Goal: Communication & Community: Share content

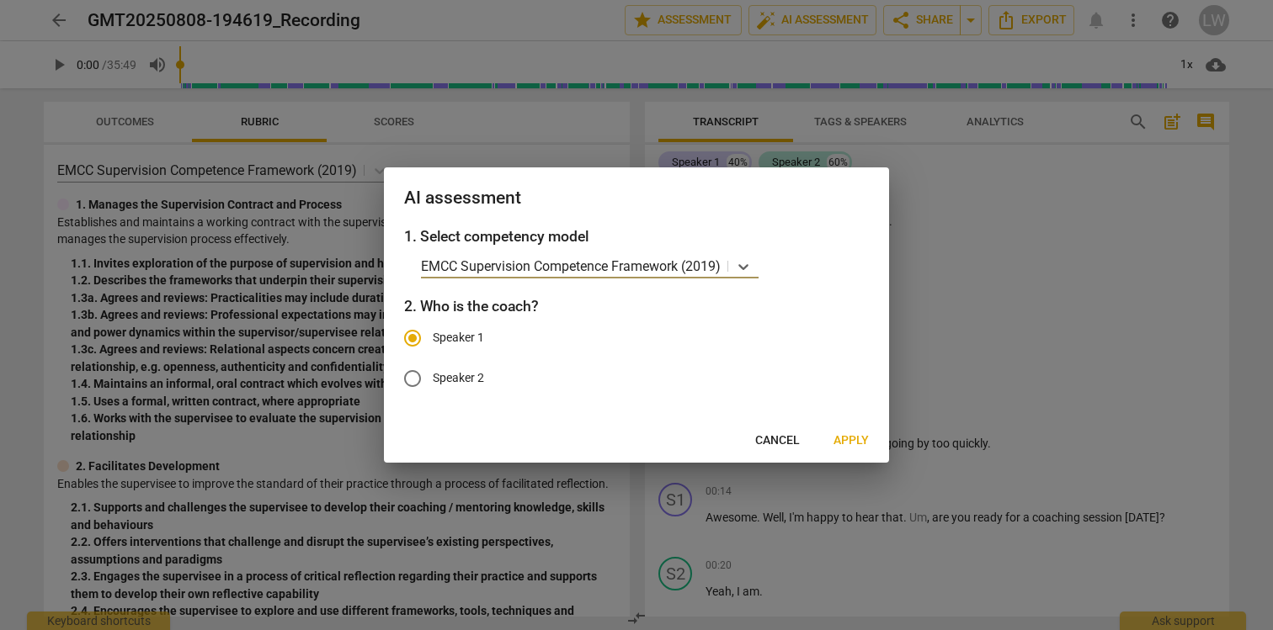
scroll to position [802, 0]
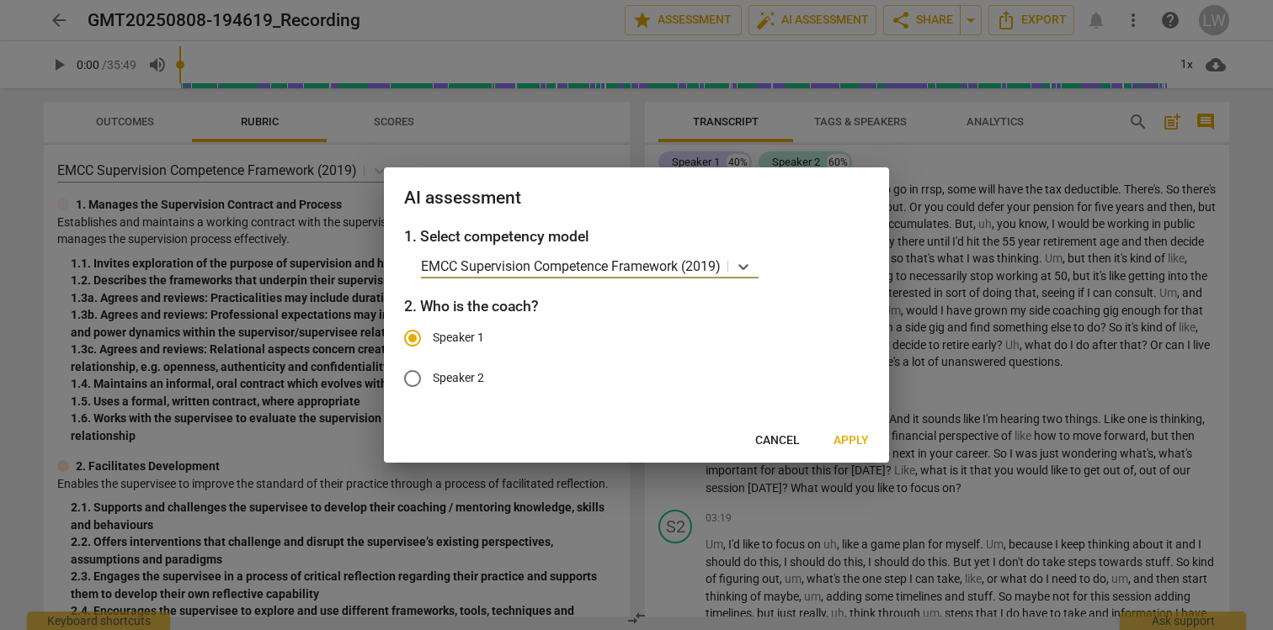
click at [601, 263] on p "EMCC Supervision Competence Framework (2019)" at bounding box center [571, 266] width 300 height 19
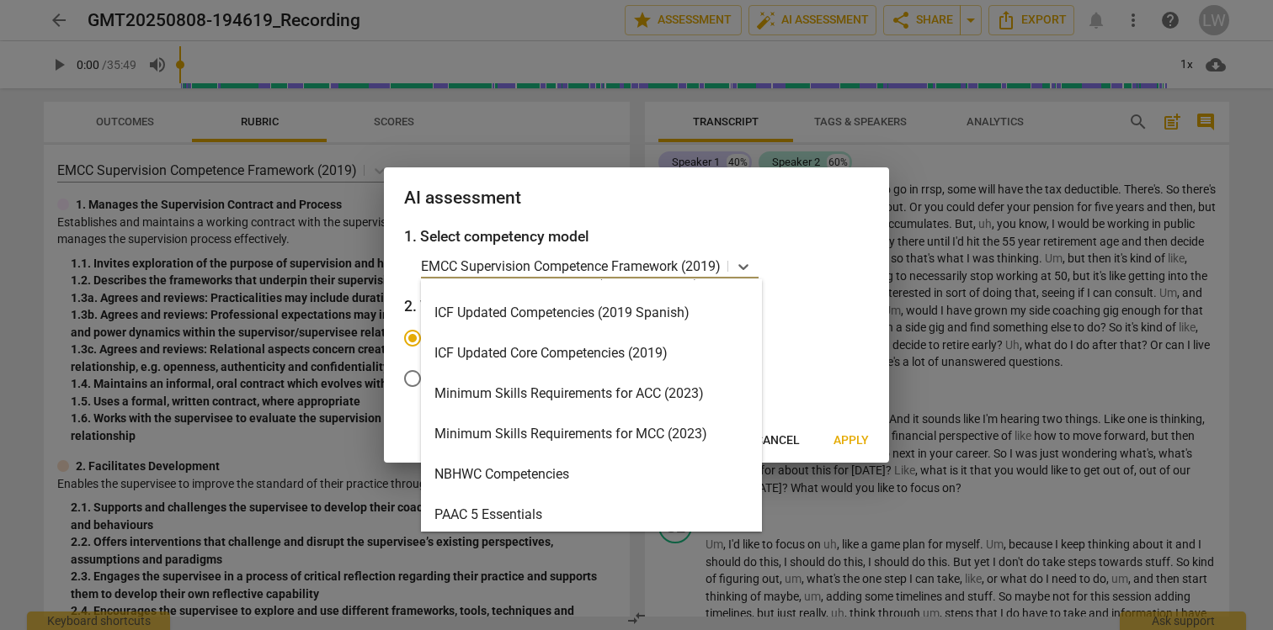
scroll to position [276, 0]
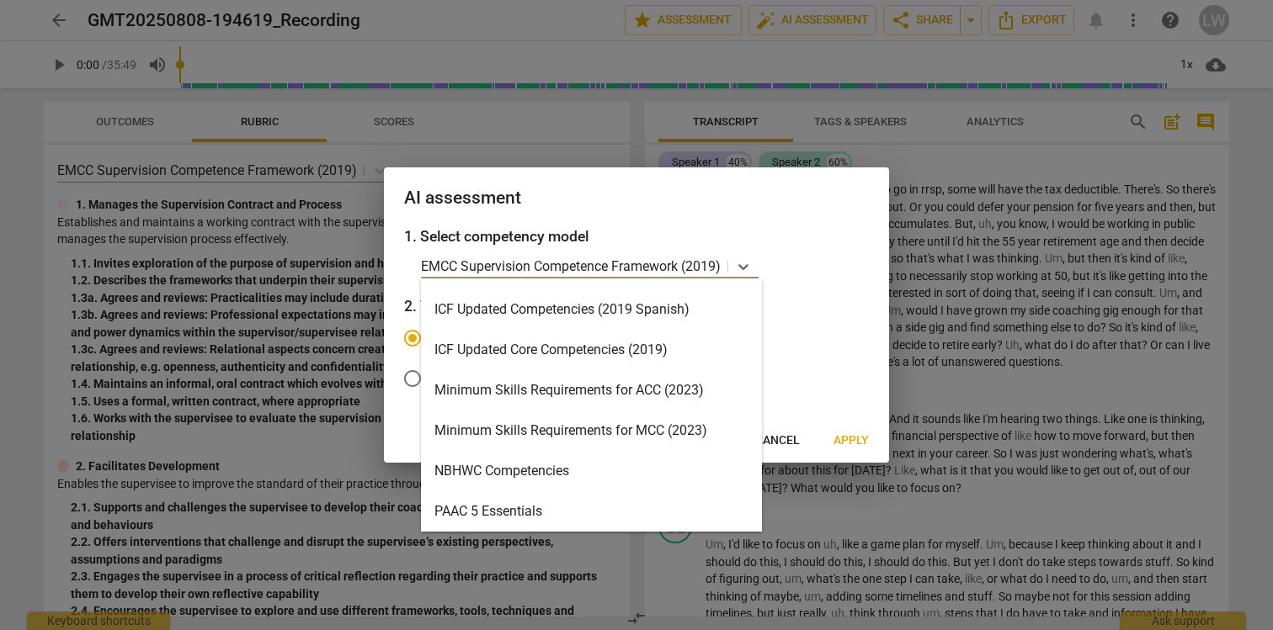
click at [584, 388] on div "Minimum Skills Requirements for ACC (2023)" at bounding box center [591, 390] width 341 height 40
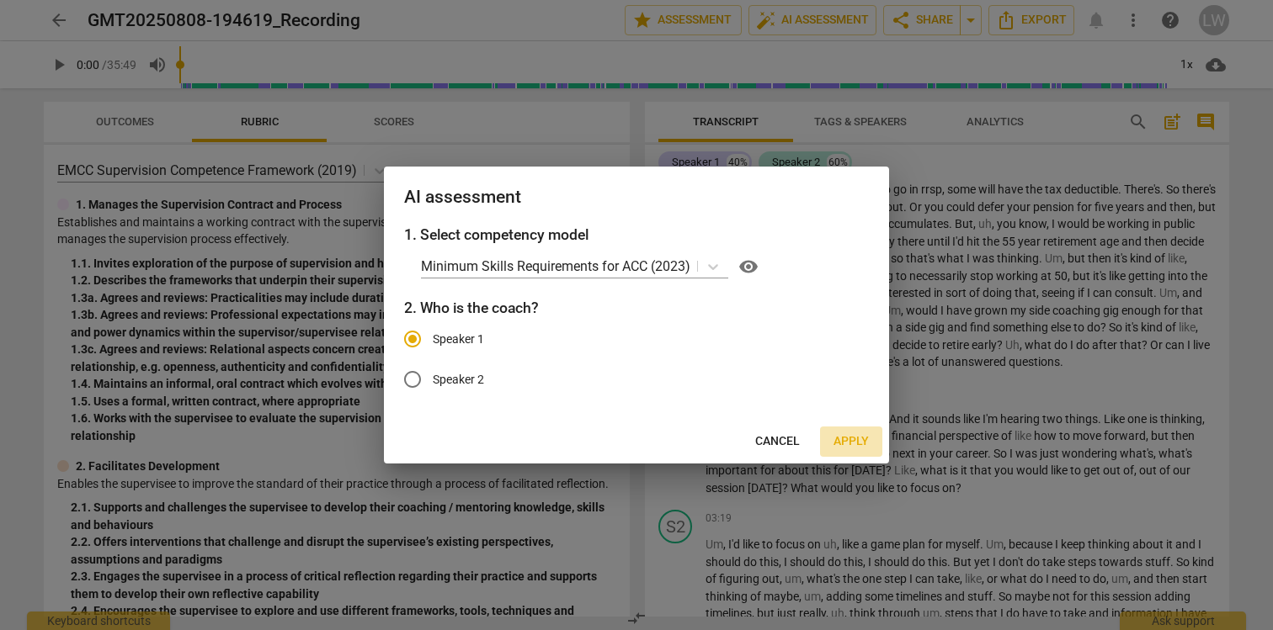
click at [848, 441] on span "Apply" at bounding box center [850, 441] width 35 height 17
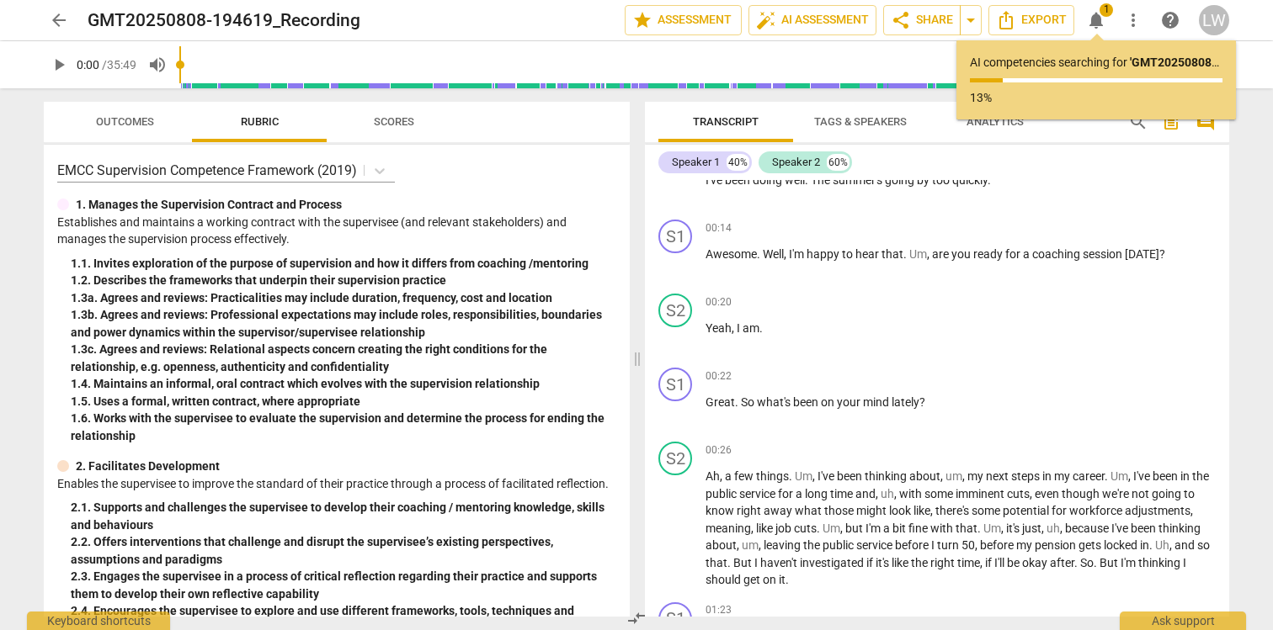
scroll to position [0, 0]
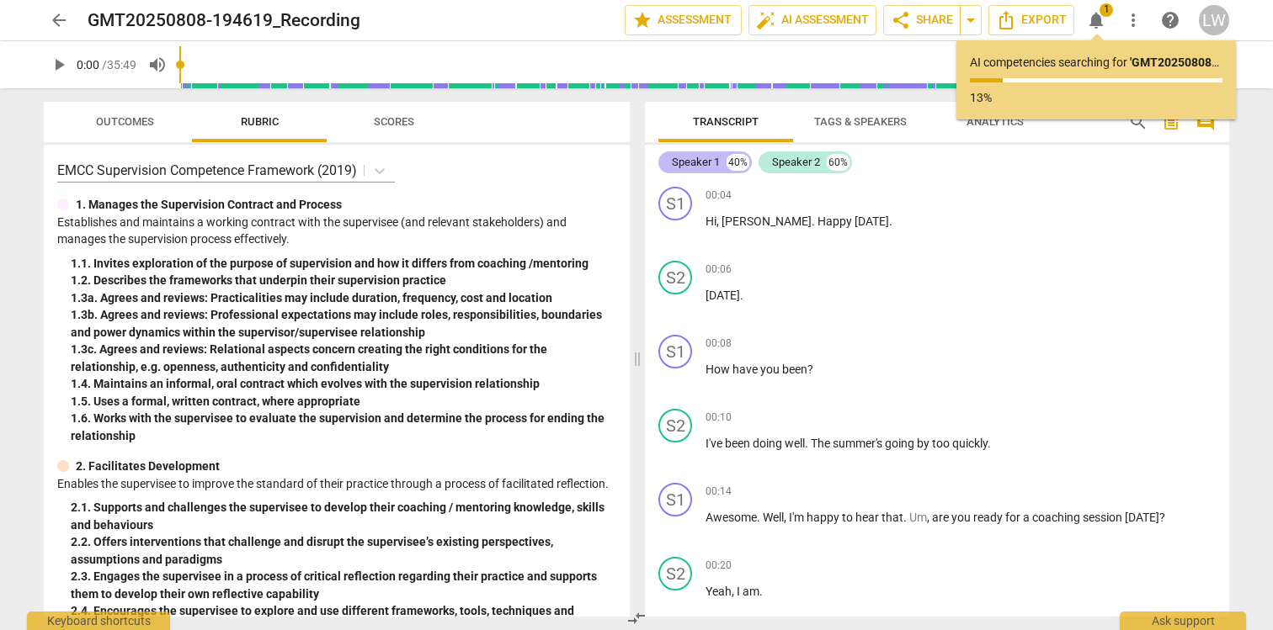
click at [698, 160] on div "Speaker 1" at bounding box center [696, 162] width 48 height 17
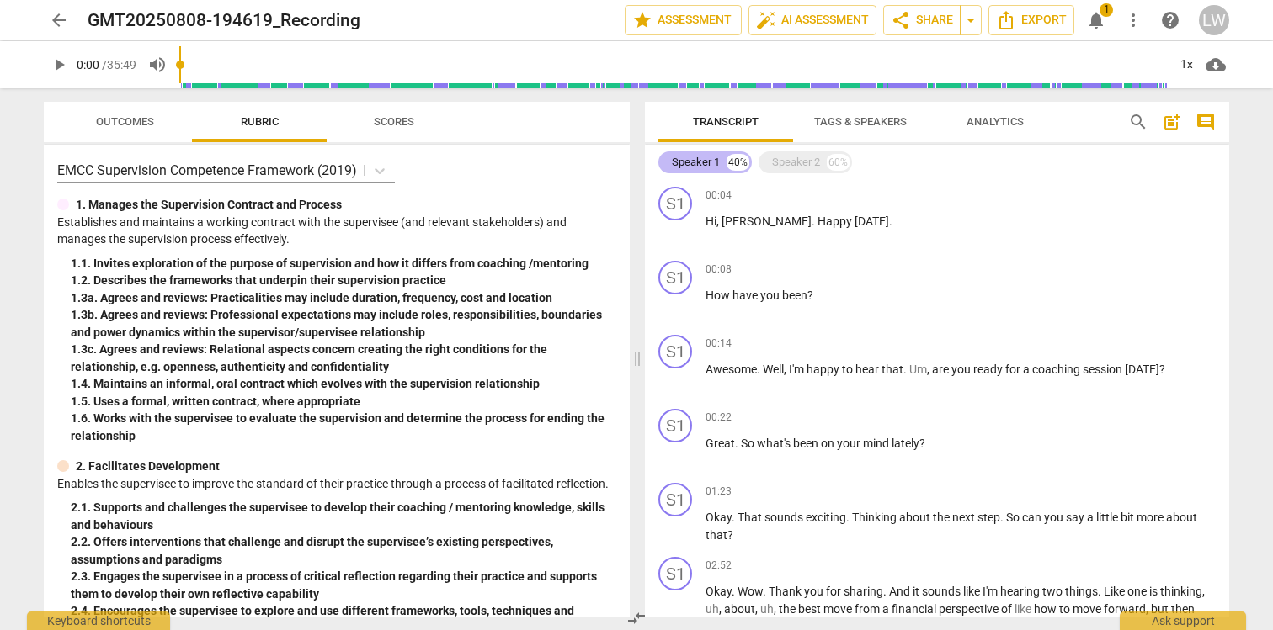
click at [698, 160] on div "Speaker 1" at bounding box center [696, 162] width 48 height 17
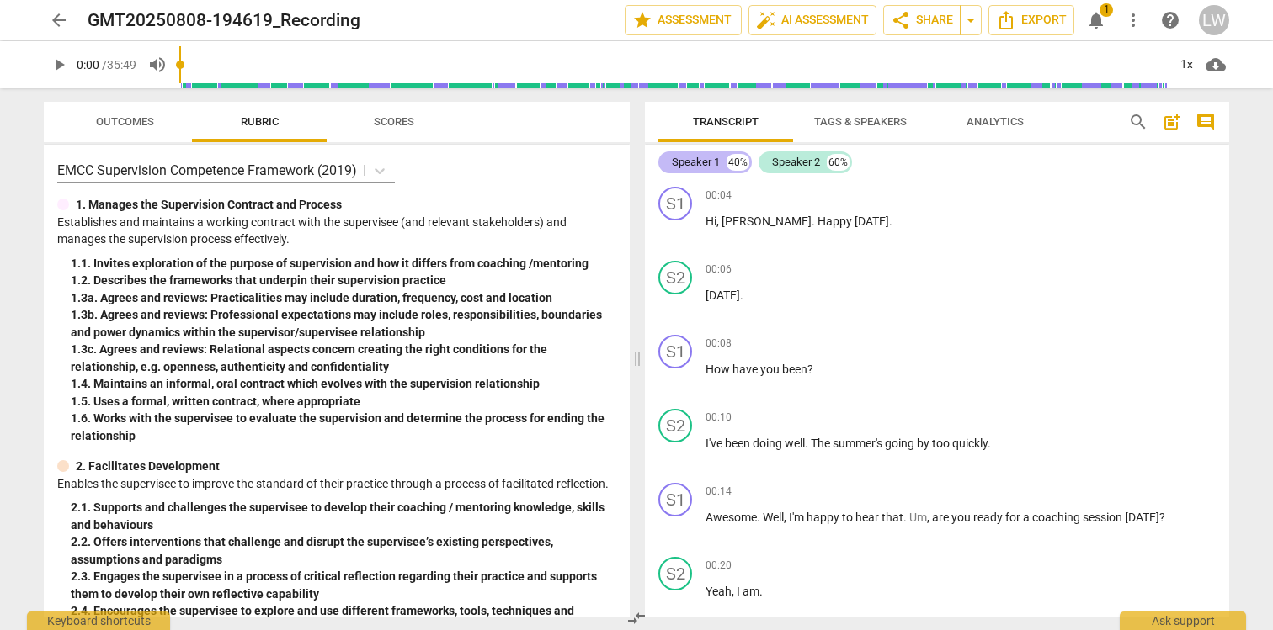
click at [698, 160] on div "Speaker 1" at bounding box center [696, 162] width 48 height 17
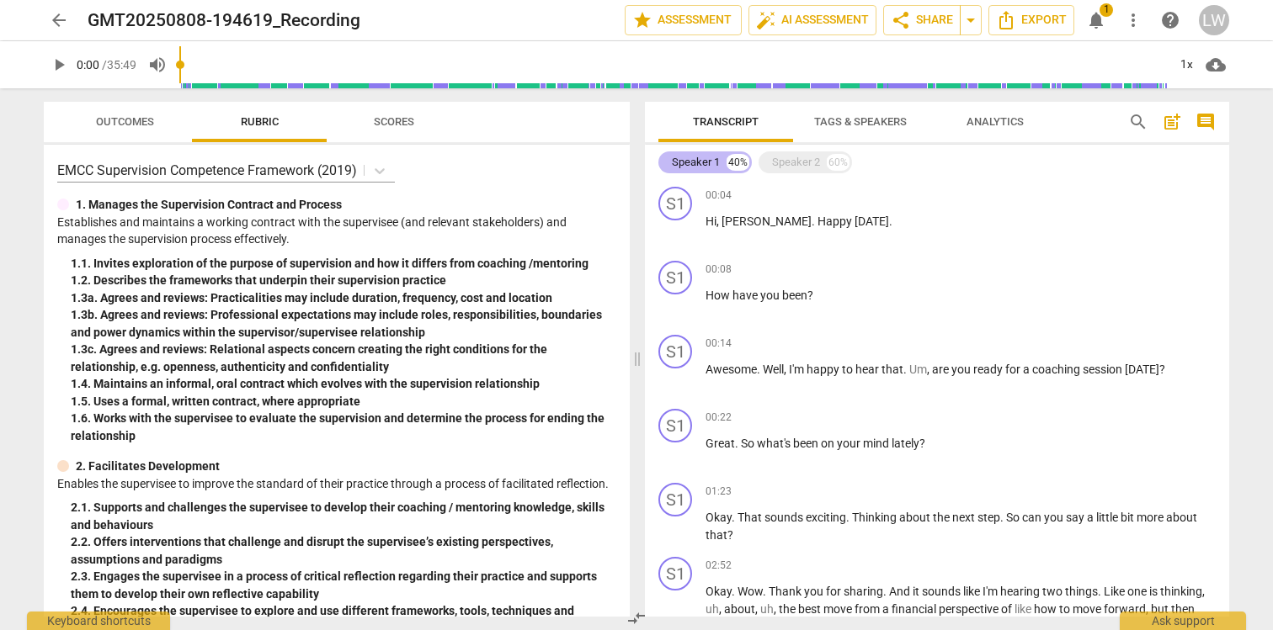
click at [698, 160] on div "Speaker 1" at bounding box center [696, 162] width 48 height 17
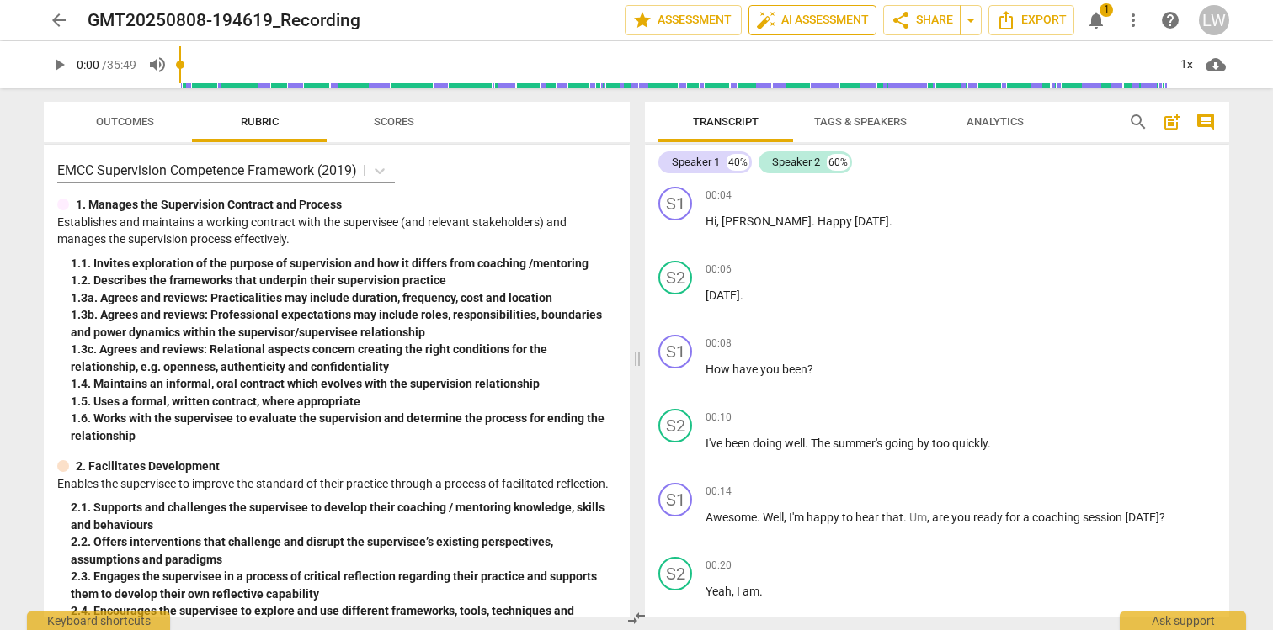
click at [809, 21] on span "auto_fix_high AI Assessment" at bounding box center [812, 20] width 113 height 20
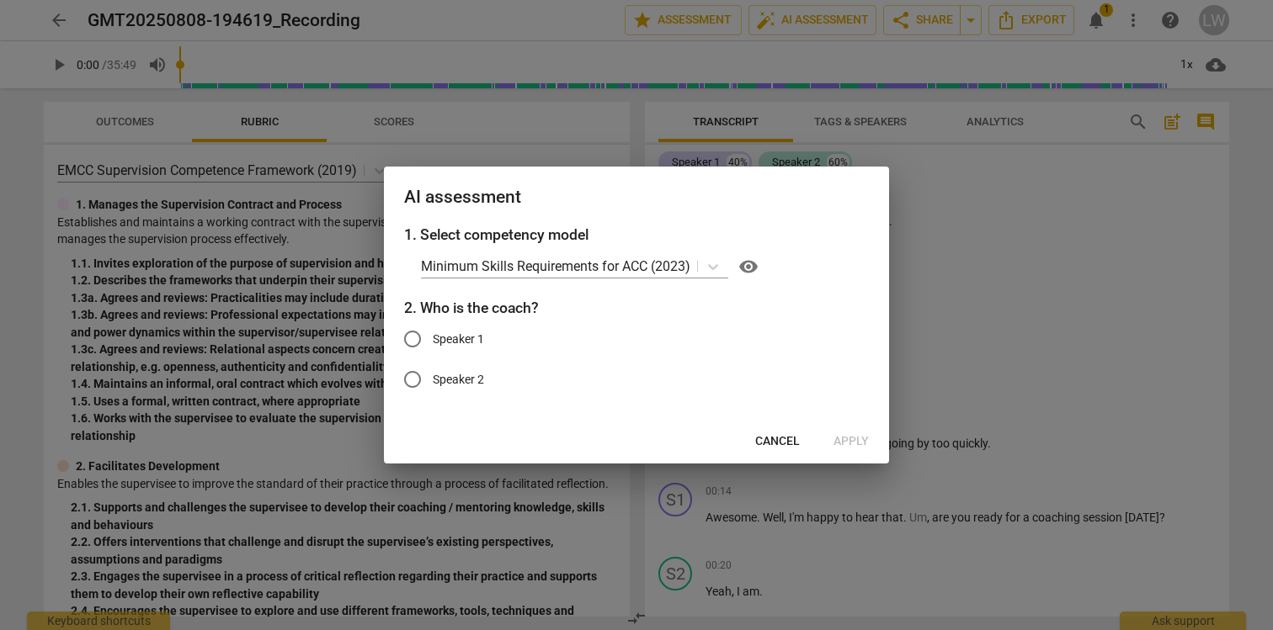
click at [774, 442] on span "Cancel" at bounding box center [777, 441] width 45 height 17
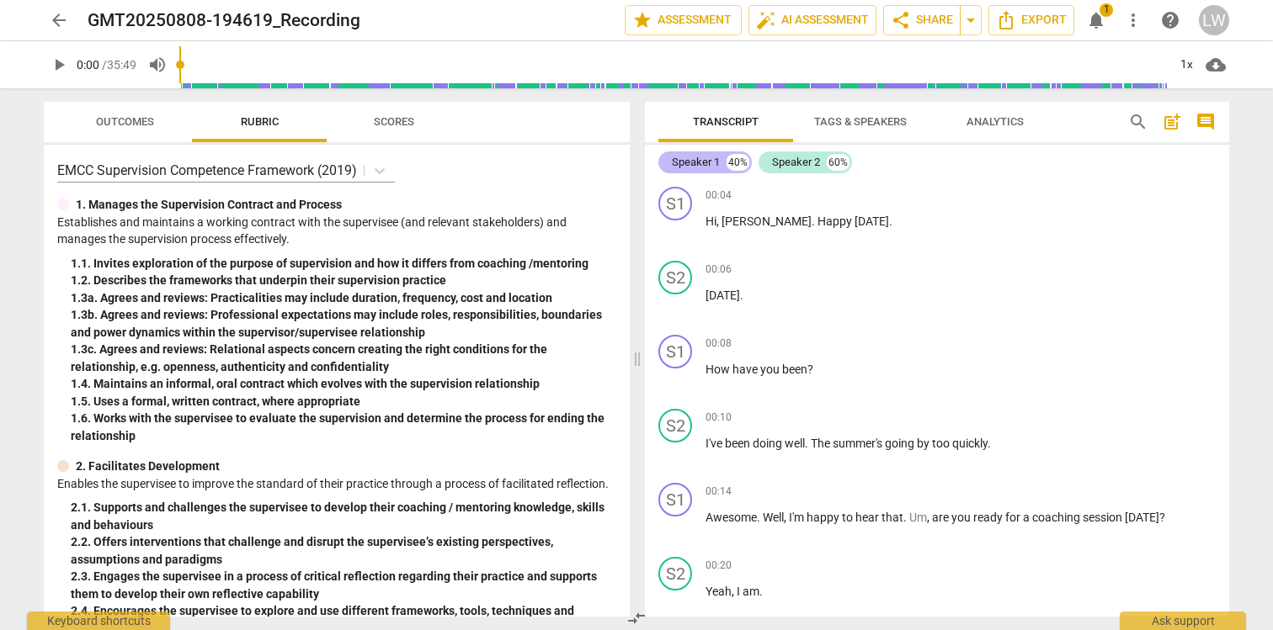
click at [695, 165] on div "Speaker 1" at bounding box center [696, 162] width 48 height 17
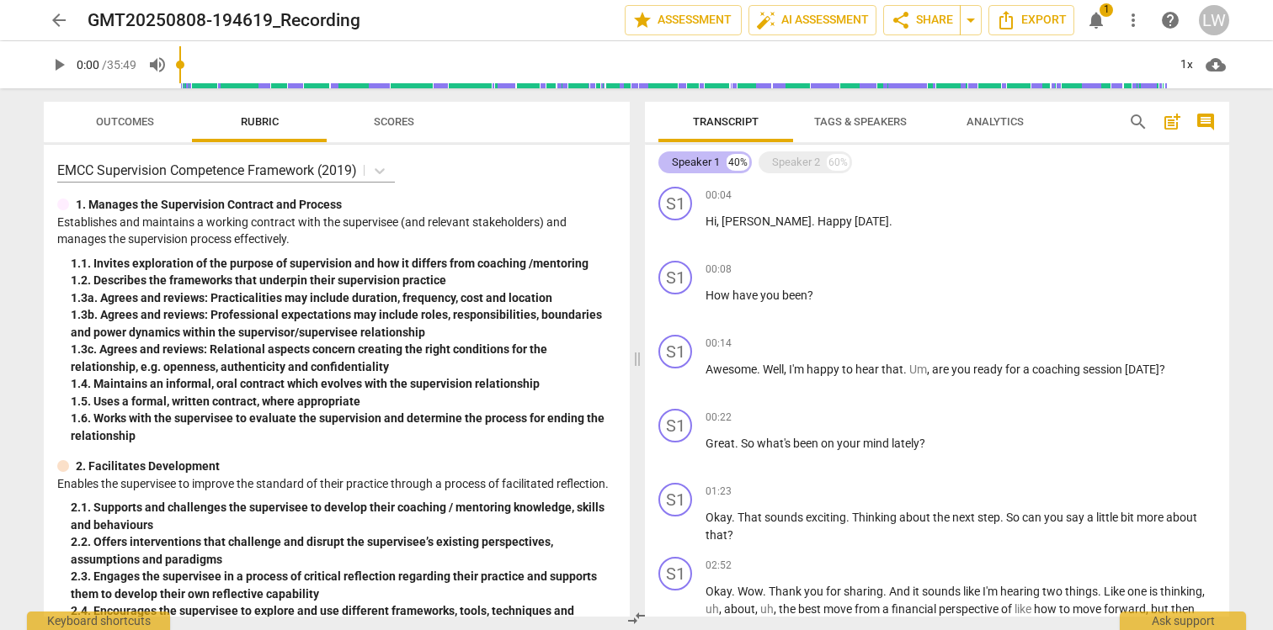
click at [695, 165] on div "Speaker 1" at bounding box center [696, 162] width 48 height 17
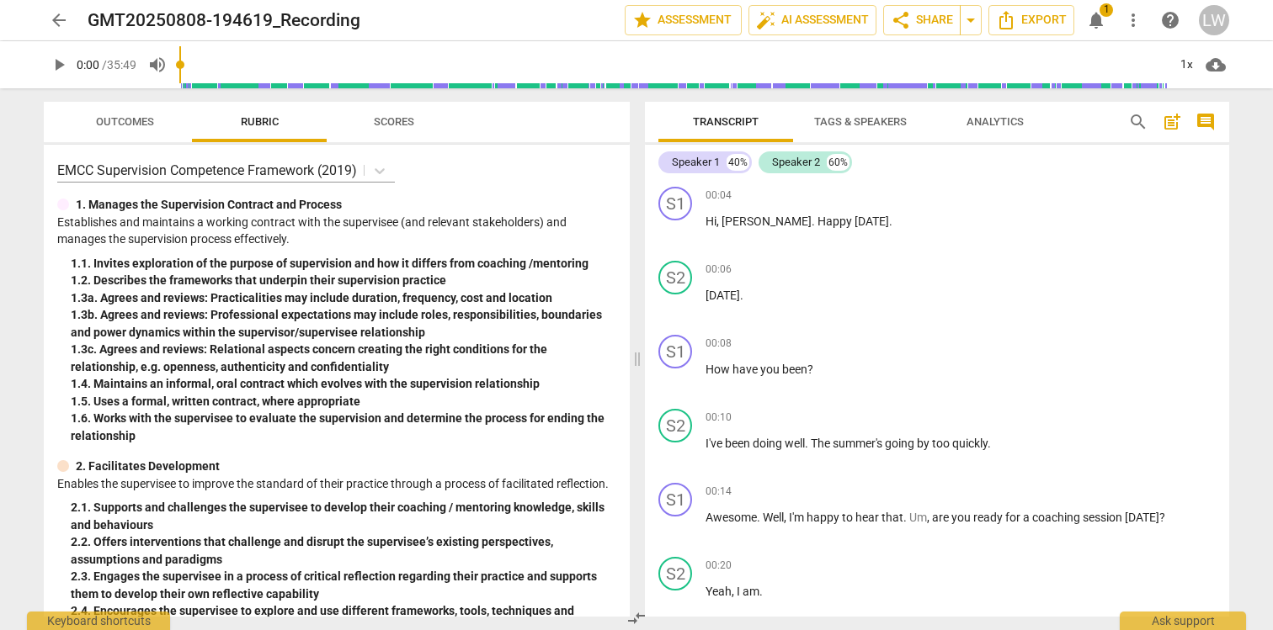
click at [986, 120] on span "Analytics" at bounding box center [994, 121] width 57 height 13
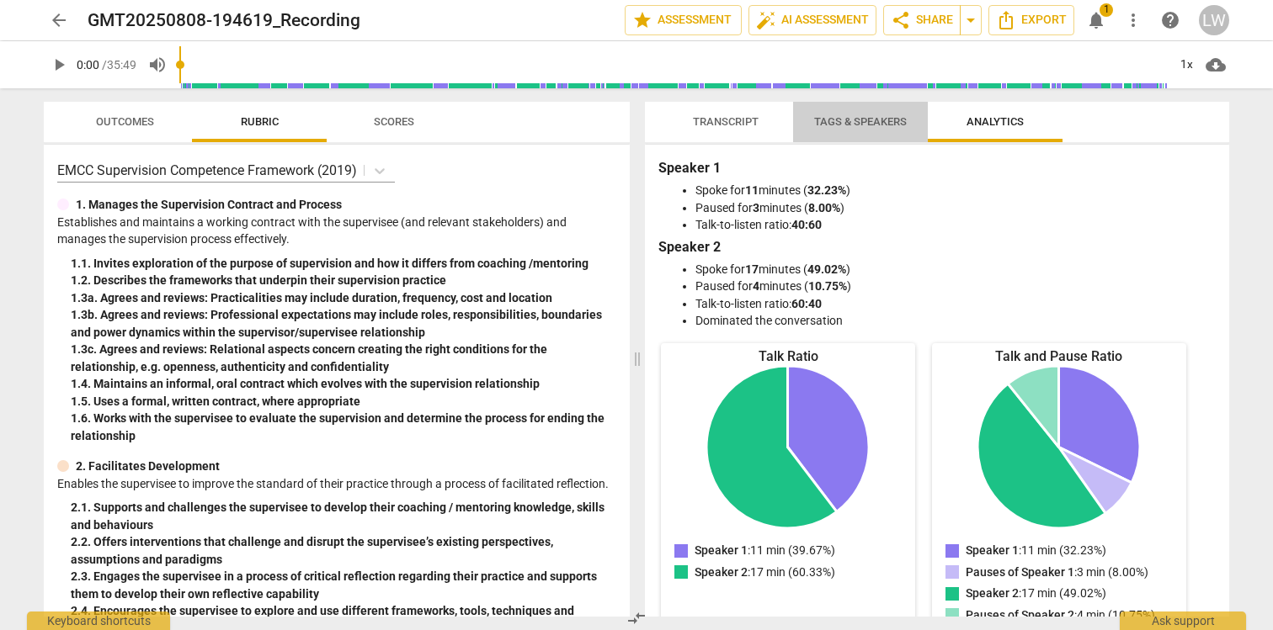
click at [857, 117] on span "Tags & Speakers" at bounding box center [860, 121] width 93 height 13
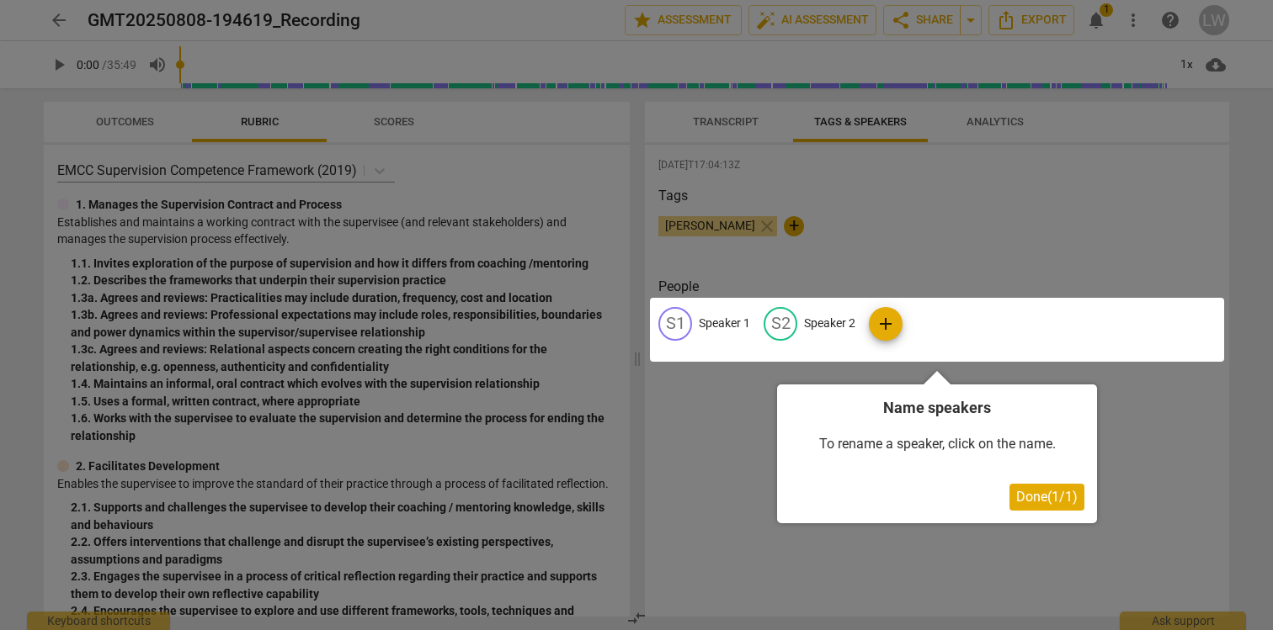
click at [807, 321] on div at bounding box center [937, 330] width 574 height 64
click at [954, 277] on div at bounding box center [636, 315] width 1273 height 630
click at [889, 320] on div at bounding box center [937, 330] width 574 height 64
click at [1054, 492] on span "Done ( 1 / 1 )" at bounding box center [1046, 497] width 61 height 16
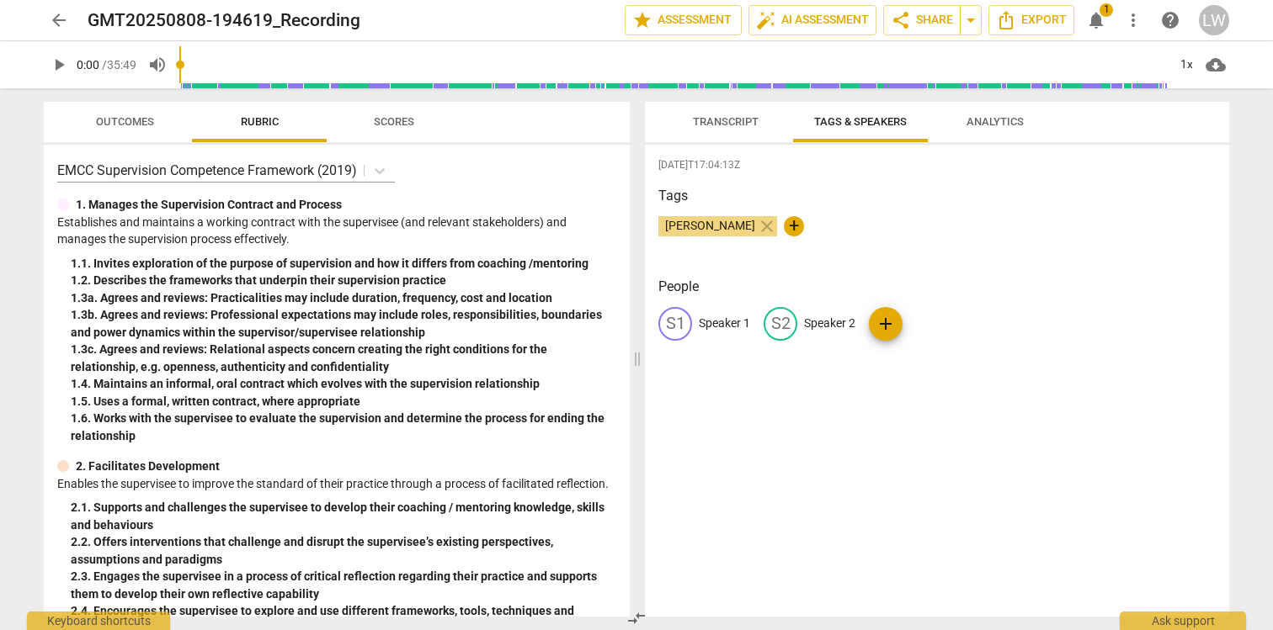
click at [718, 324] on p "Speaker 1" at bounding box center [724, 324] width 51 height 18
type input "Coach"
click at [922, 331] on p "Speaker 2" at bounding box center [938, 324] width 51 height 18
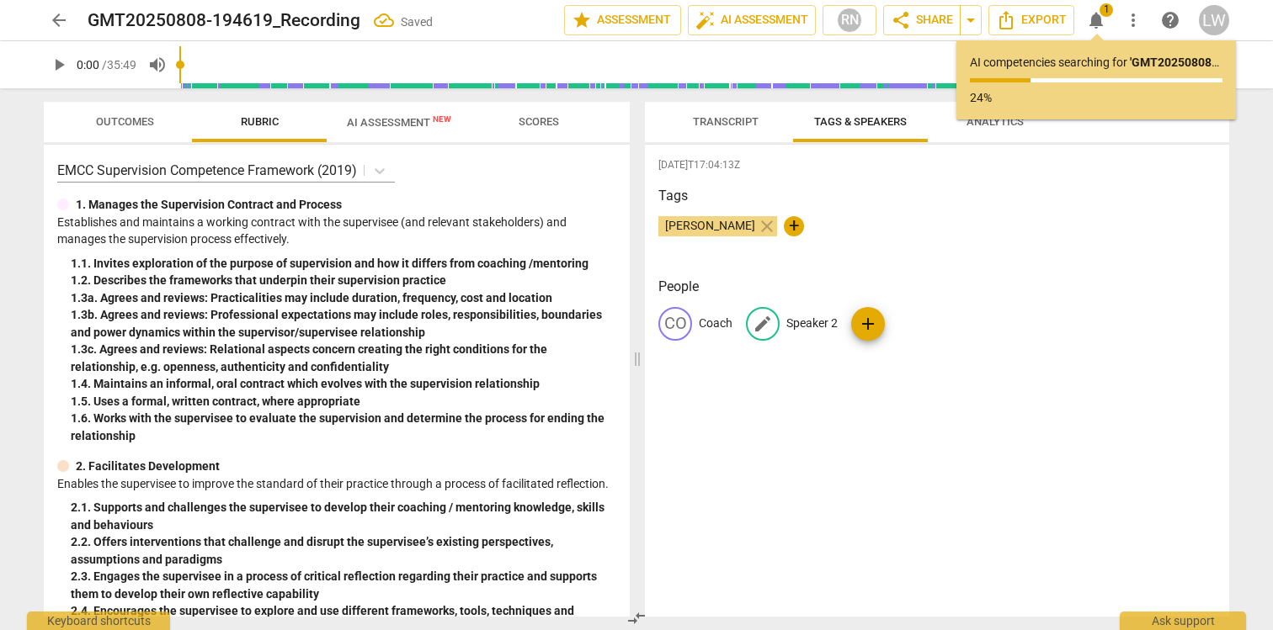
click at [810, 321] on p "Speaker 2" at bounding box center [811, 324] width 51 height 18
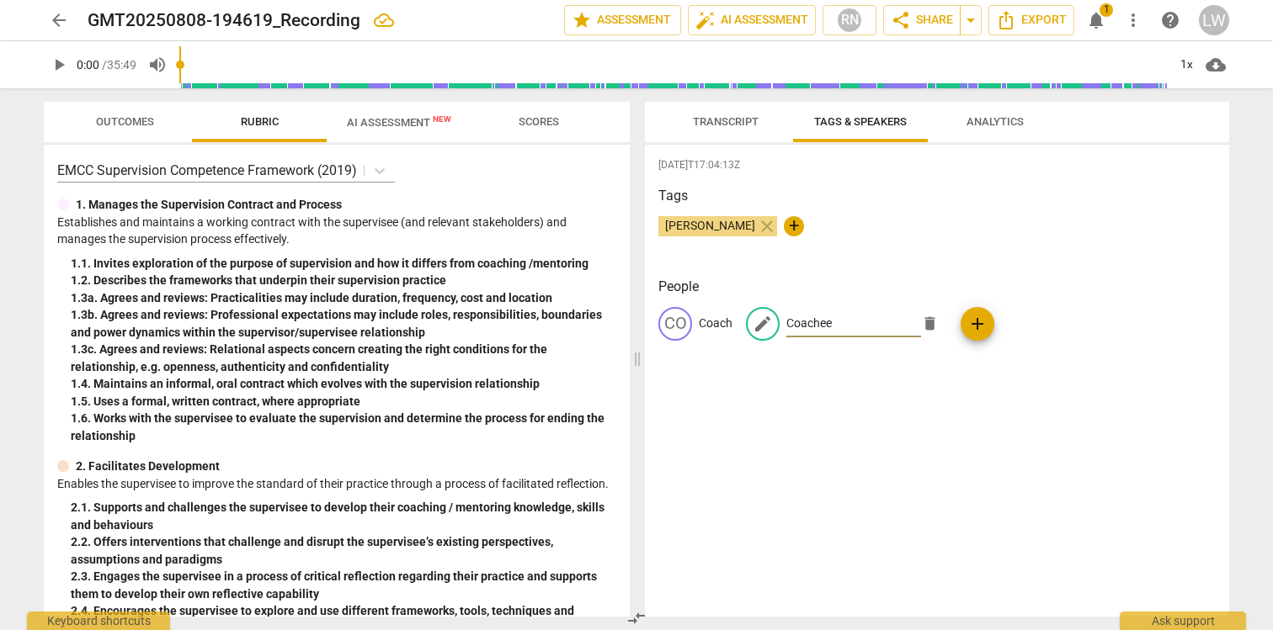
type input "Coachee"
click at [975, 415] on div "[DATE]T17:04:13Z Tags [PERSON_NAME] close + People CO Coach edit Coachee delete…" at bounding box center [937, 381] width 584 height 472
click at [923, 409] on div "[DATE]T17:04:13Z Tags [PERSON_NAME] close + People CO Coach S2 Speaker 2 add" at bounding box center [937, 381] width 584 height 472
click at [809, 328] on p "Speaker 2" at bounding box center [811, 324] width 51 height 18
click at [883, 403] on div "[DATE]T17:04:13Z Tags [PERSON_NAME] close + People CO Coach CO Coachee add" at bounding box center [937, 381] width 584 height 472
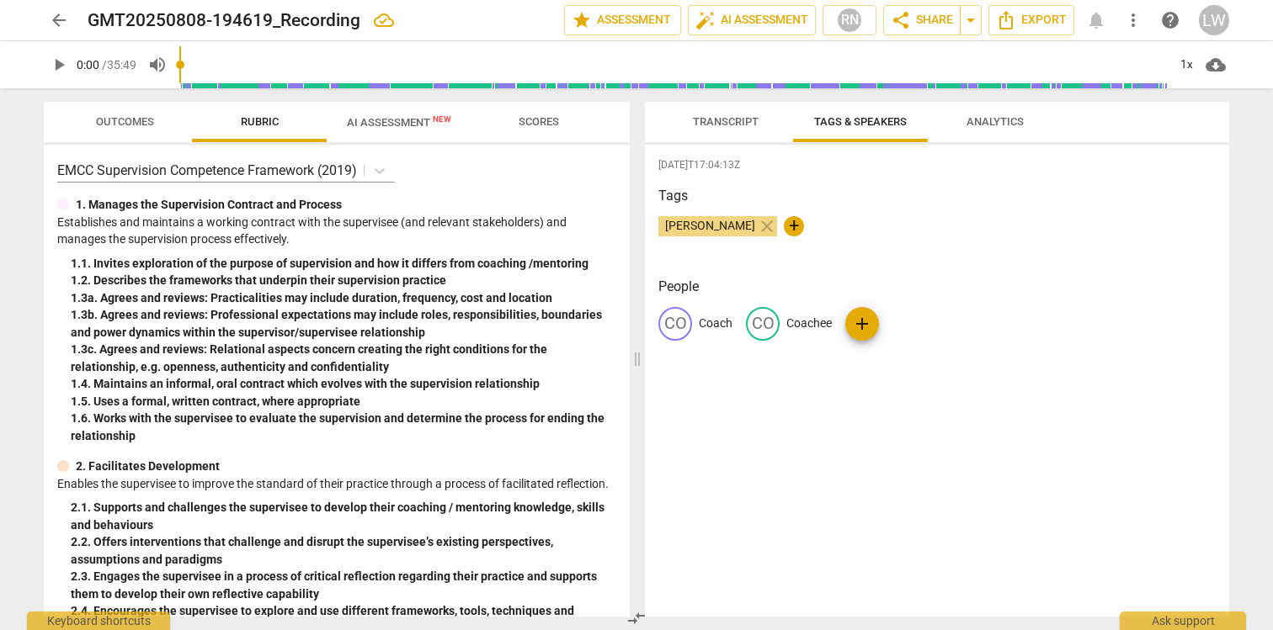
click at [697, 122] on span "Transcript" at bounding box center [726, 121] width 66 height 13
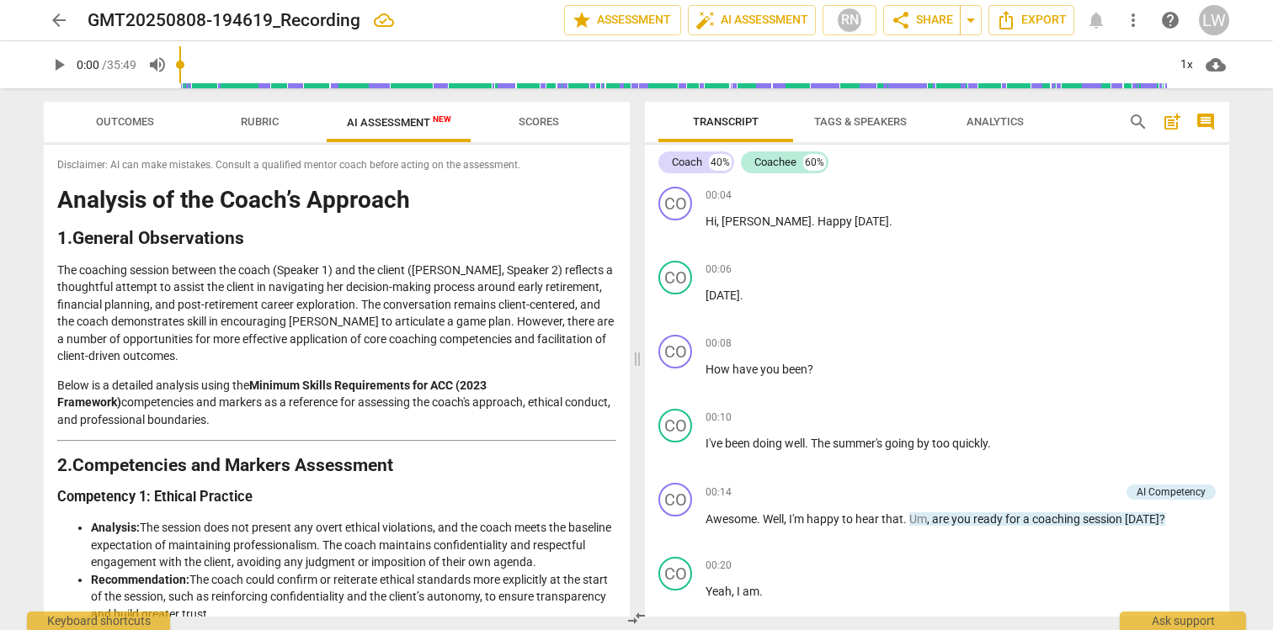
click at [868, 119] on span "Tags & Speakers" at bounding box center [860, 121] width 93 height 13
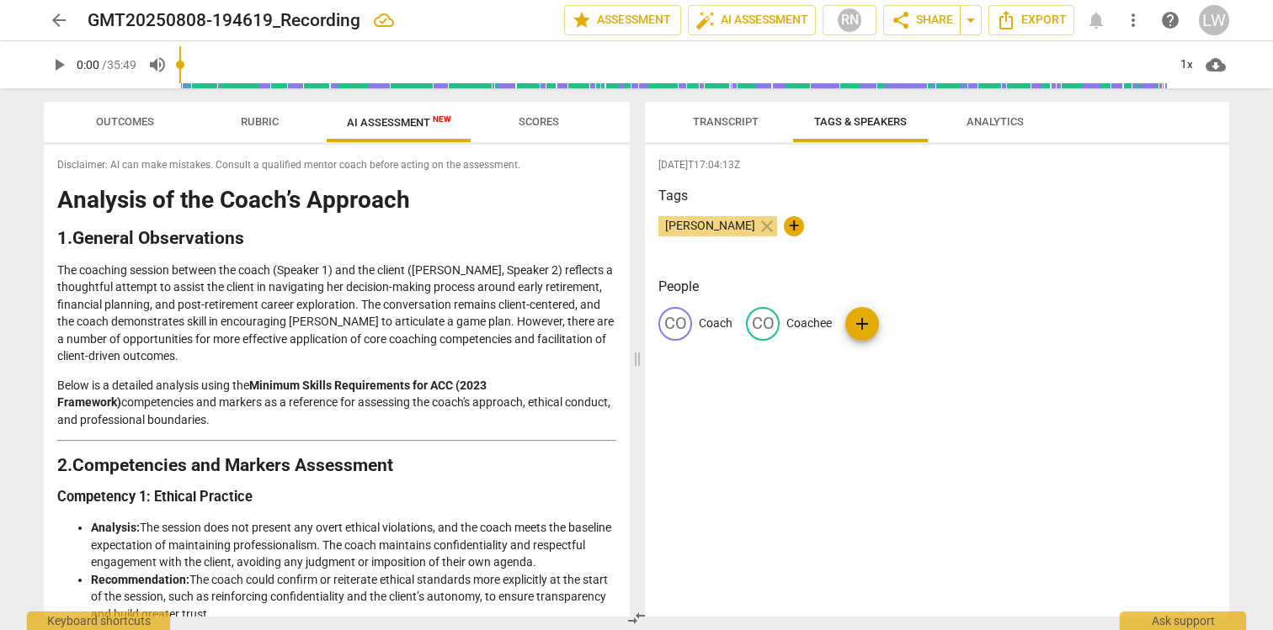
click at [784, 222] on span "+" at bounding box center [794, 226] width 20 height 20
type input "M1 - [PERSON_NAME]"
click at [1025, 201] on h3 "Tags" at bounding box center [936, 196] width 557 height 20
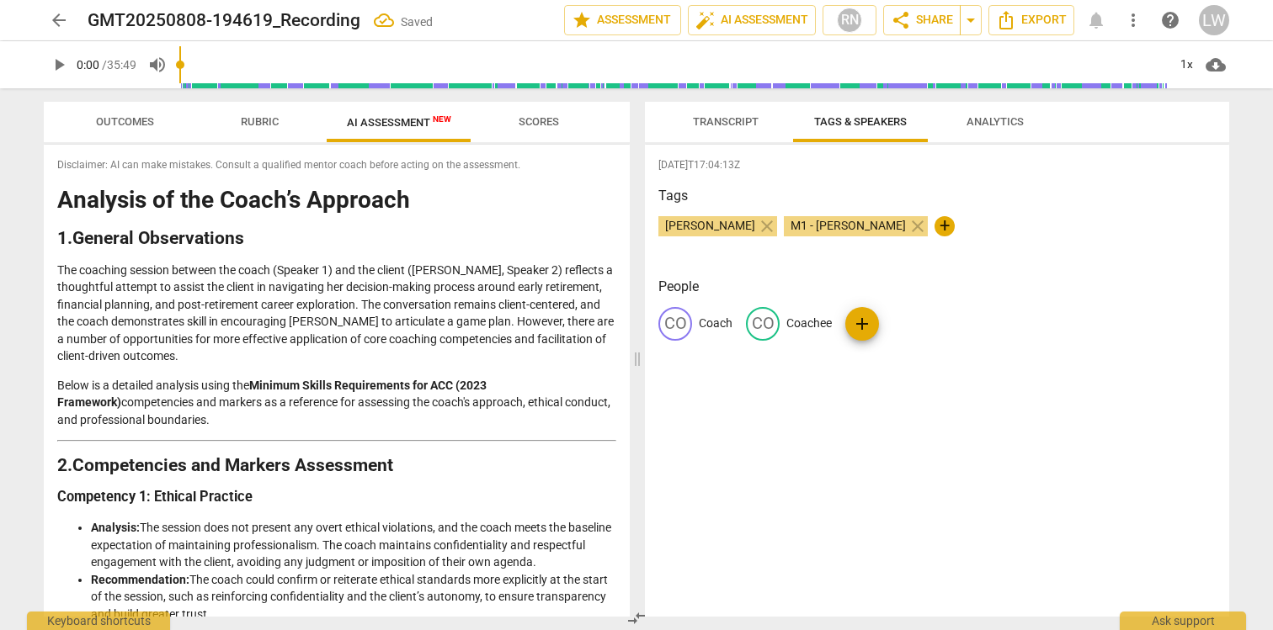
click at [696, 222] on span "[PERSON_NAME]" at bounding box center [710, 225] width 104 height 13
click at [700, 226] on span "[PERSON_NAME]" at bounding box center [710, 225] width 104 height 13
click at [684, 226] on span "[PERSON_NAME]" at bounding box center [710, 225] width 104 height 13
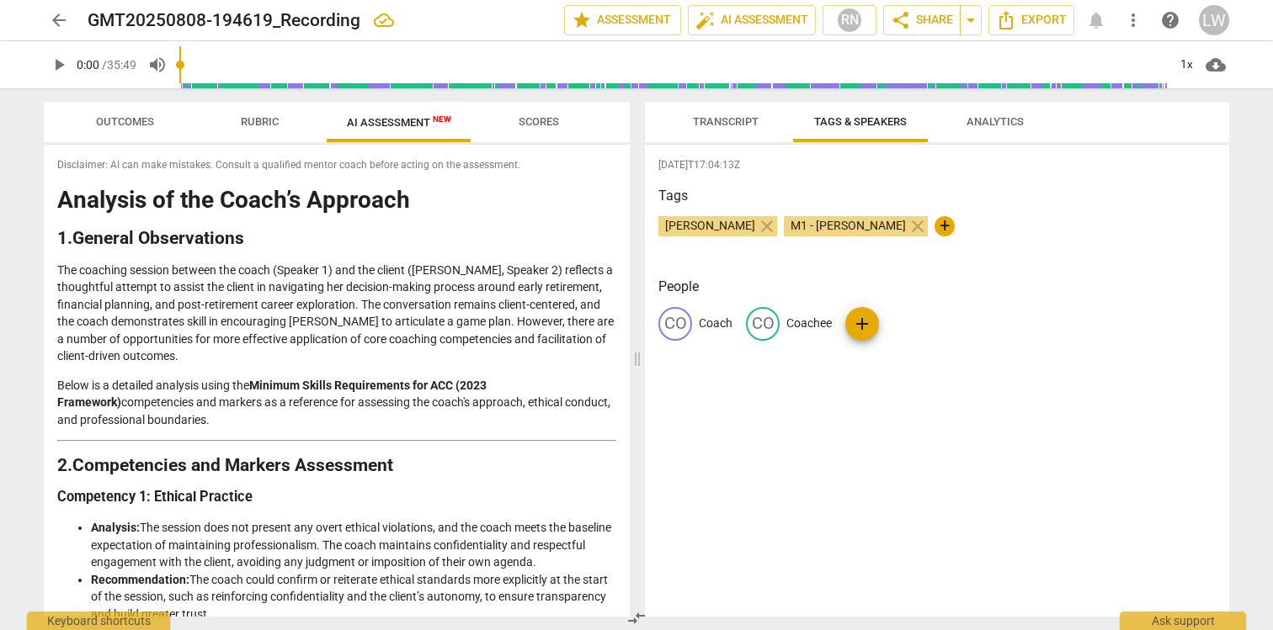
click at [713, 221] on span "[PERSON_NAME]" at bounding box center [710, 225] width 104 height 13
click at [757, 225] on span "close" at bounding box center [767, 226] width 20 height 20
click at [934, 227] on span "+" at bounding box center [944, 226] width 20 height 20
type input "[PERSON_NAME] - Coach"
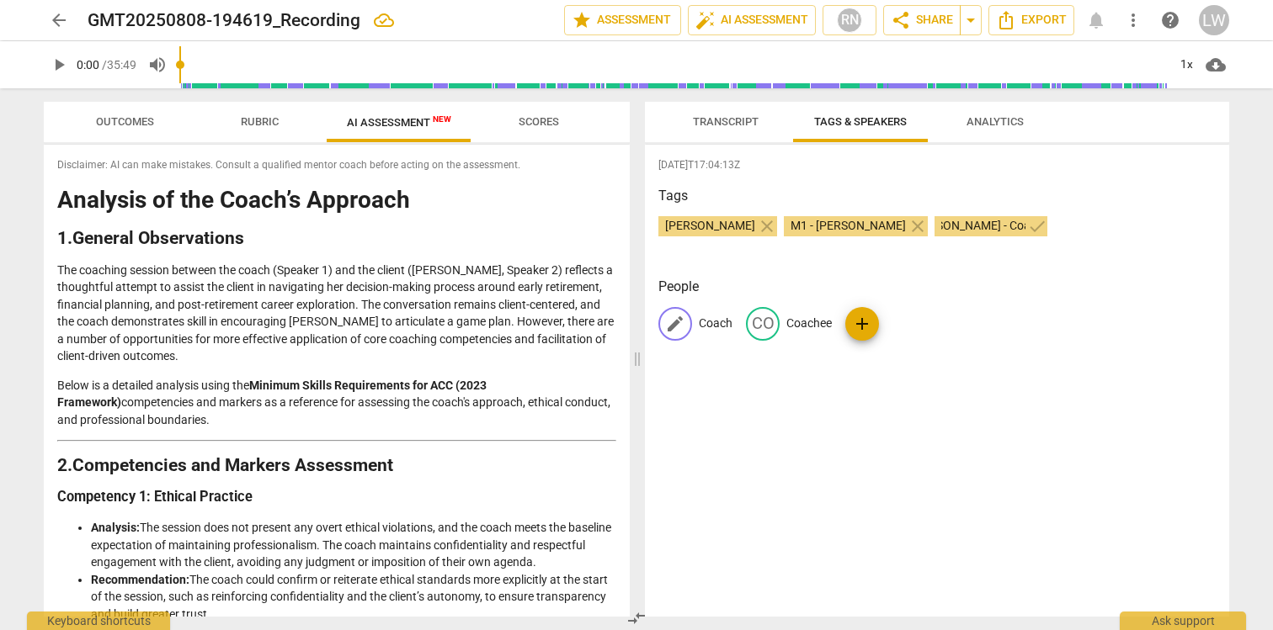
scroll to position [0, 0]
click at [718, 321] on p "Coach" at bounding box center [716, 324] width 34 height 18
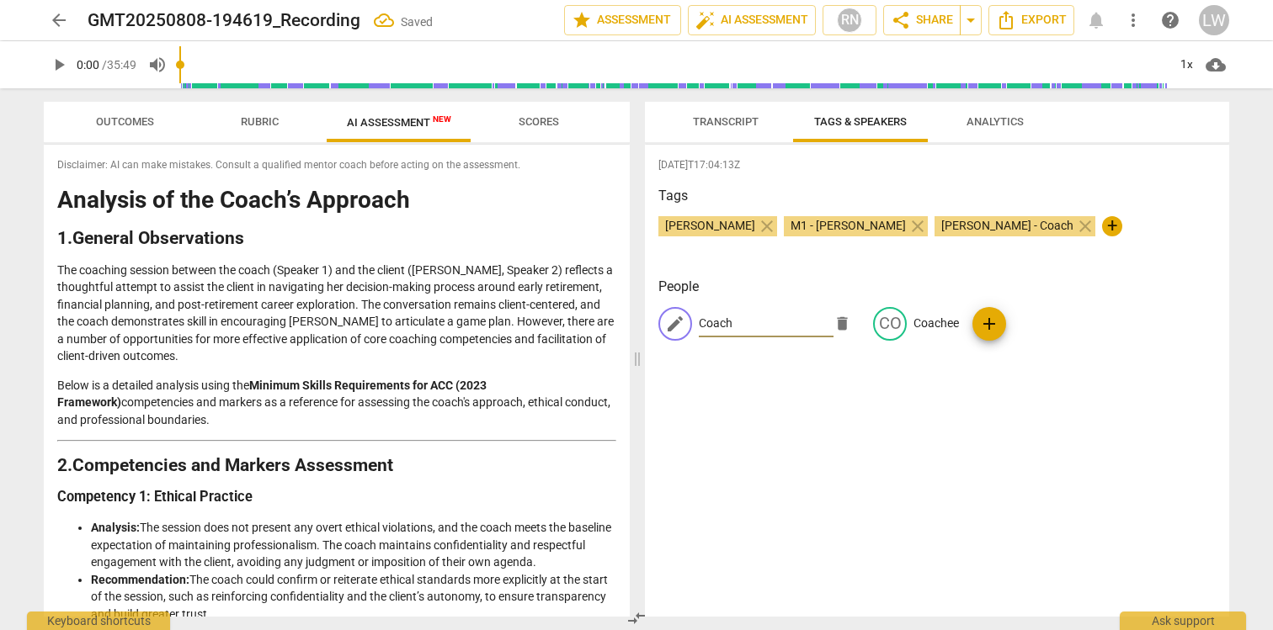
click at [753, 320] on input "Coach" at bounding box center [766, 324] width 135 height 27
type input "Coach - [PERSON_NAME]"
click at [913, 315] on p "Coachee" at bounding box center [935, 324] width 45 height 18
click at [885, 319] on input "Coachee" at bounding box center [952, 324] width 135 height 27
type input "Coachee - [PERSON_NAME]"
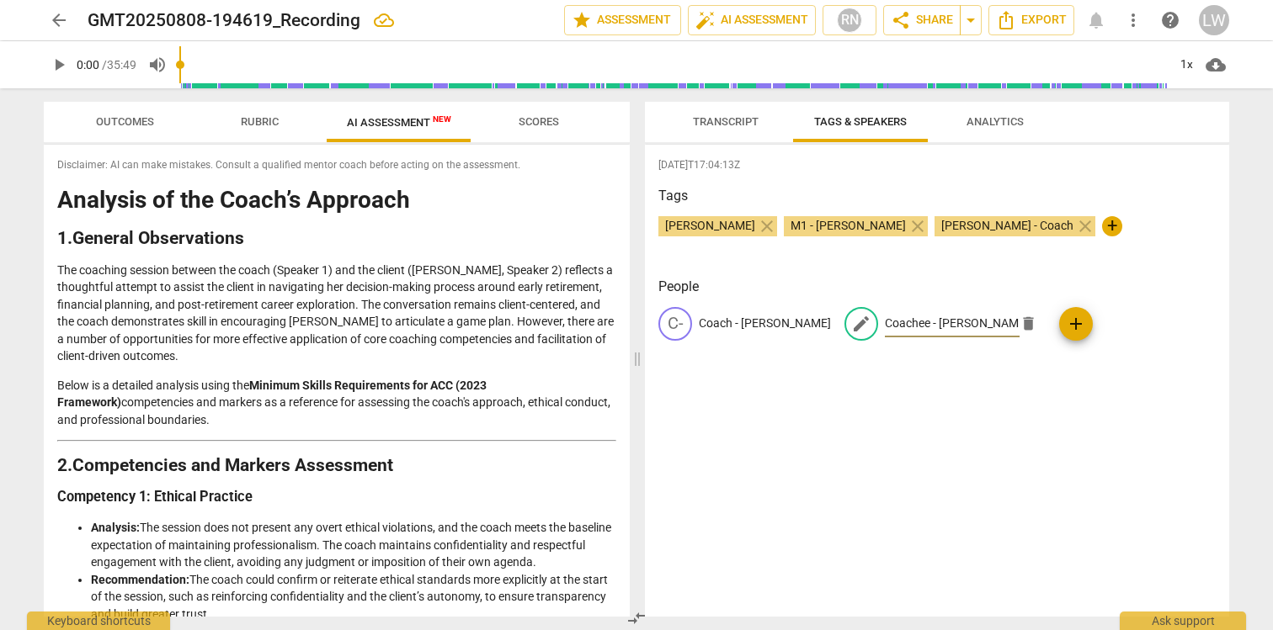
click at [918, 406] on div "[DATE]T17:04:13Z Tags [PERSON_NAME] close M1 - [PERSON_NAME] close [PERSON_NAME…" at bounding box center [937, 381] width 584 height 472
click at [721, 115] on span "Transcript" at bounding box center [726, 121] width 66 height 13
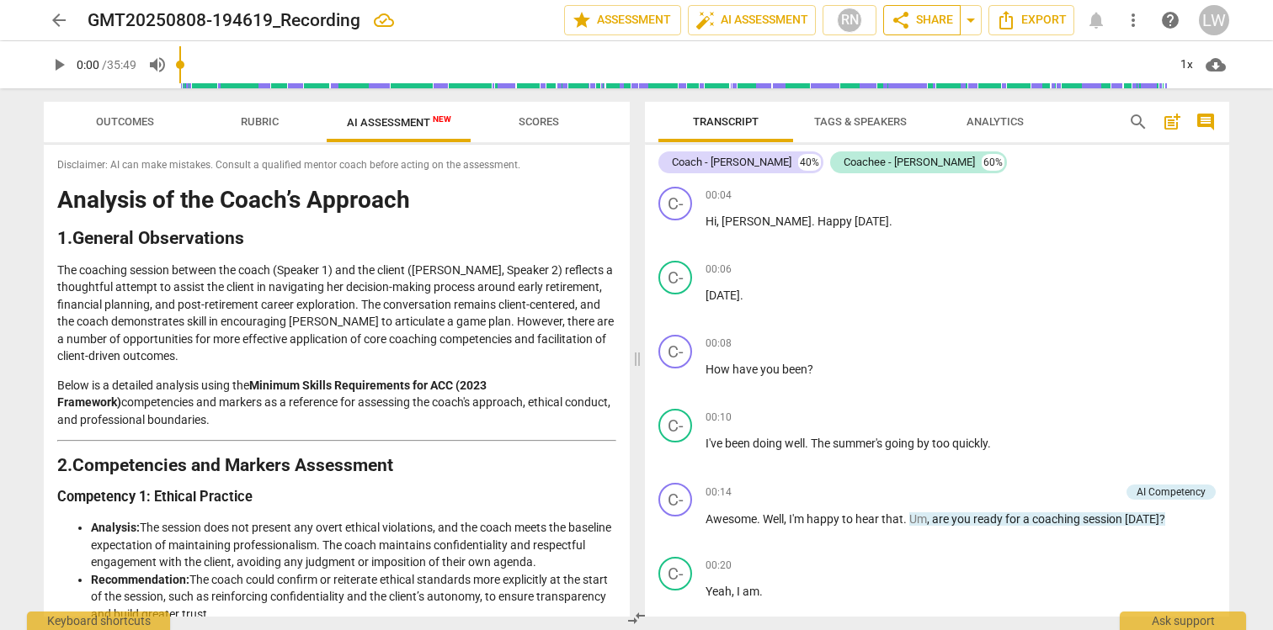
click at [901, 13] on span "share" at bounding box center [901, 20] width 20 height 20
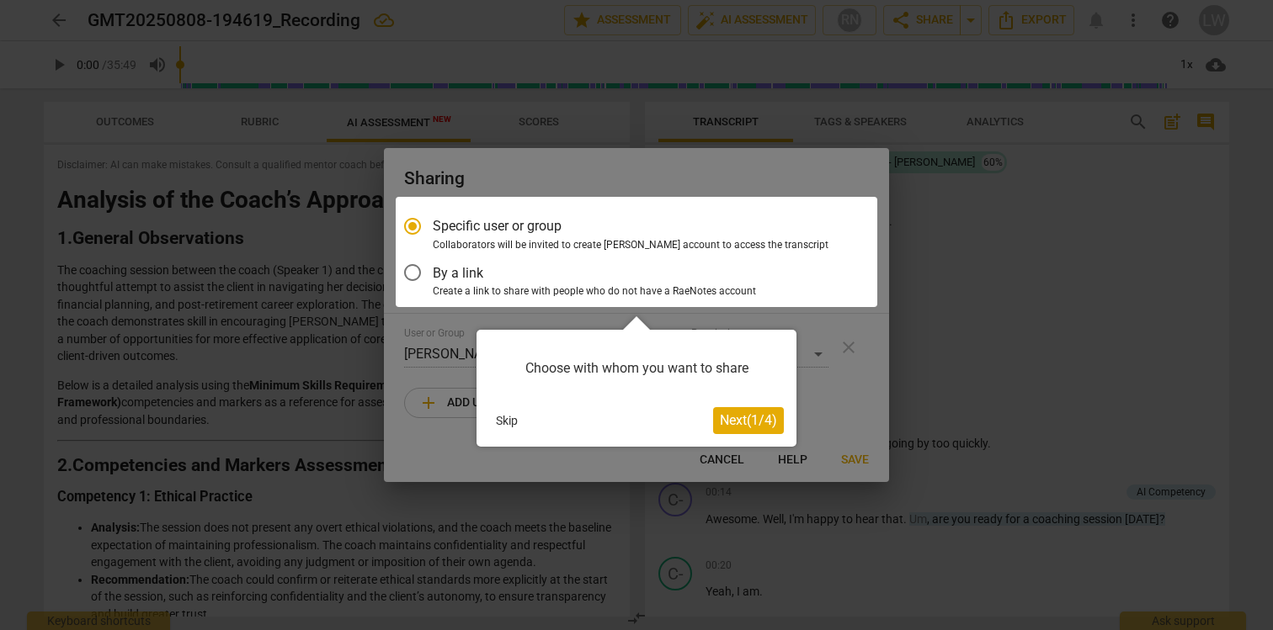
click at [493, 432] on button "Skip" at bounding box center [506, 420] width 35 height 25
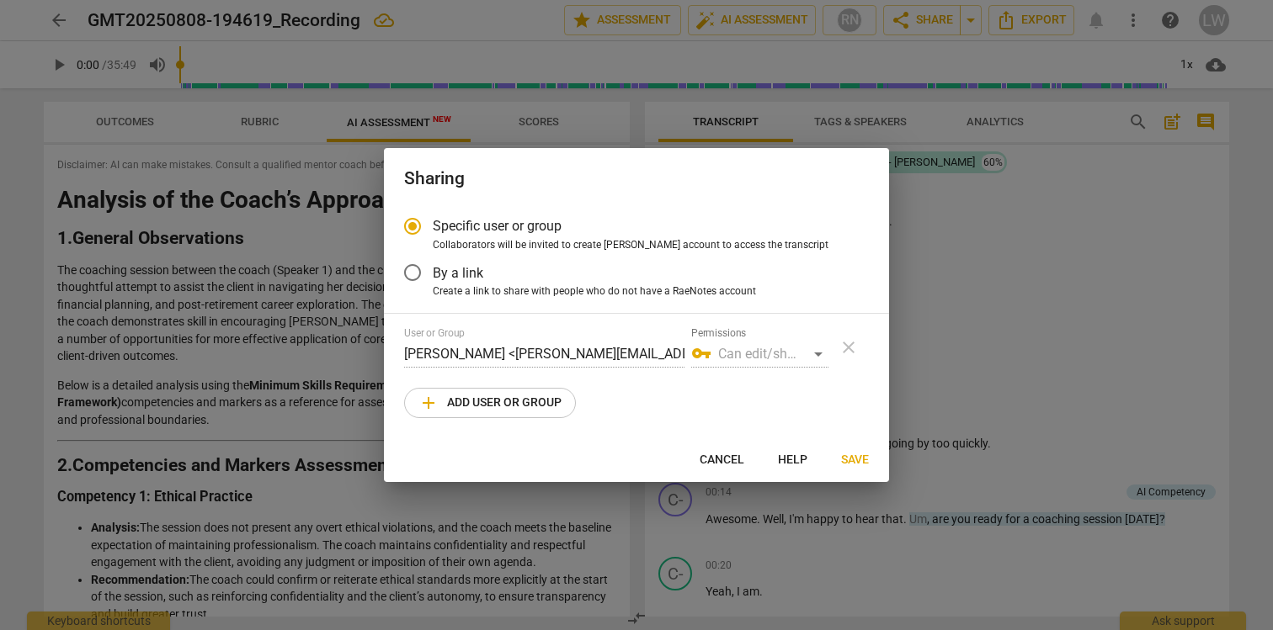
click at [420, 397] on span "add" at bounding box center [428, 403] width 20 height 20
radio input "false"
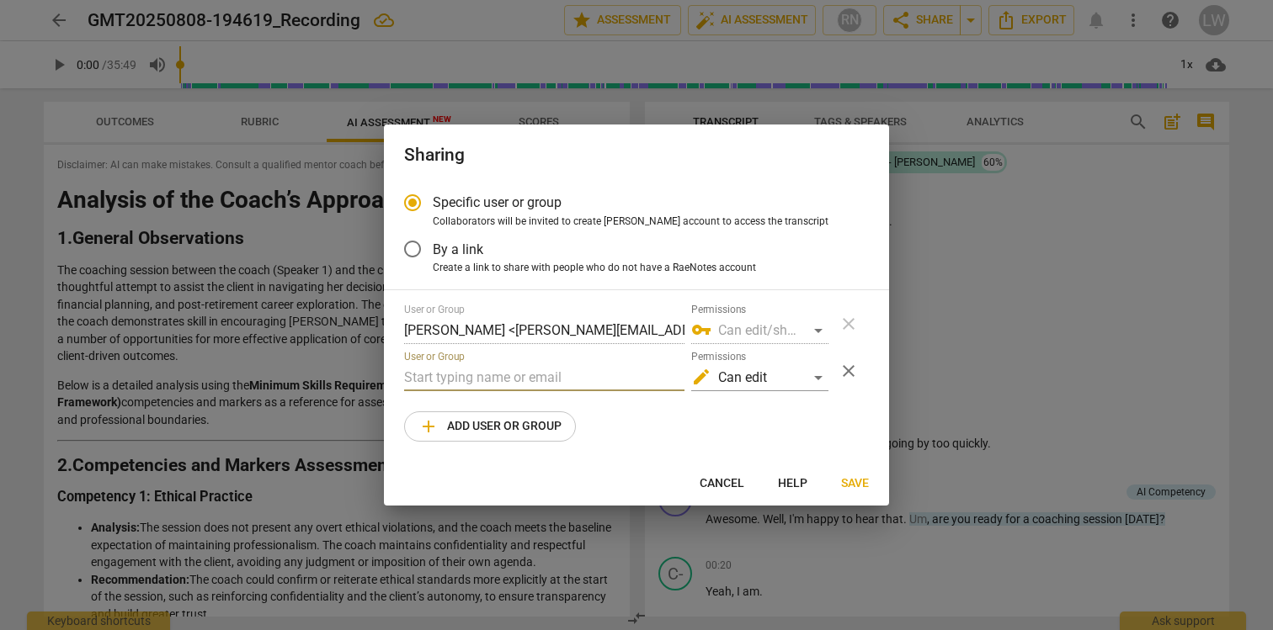
click at [436, 374] on input "text" at bounding box center [544, 377] width 280 height 27
type input "s"
paste input "[PERSON_NAME][EMAIL_ADDRESS][DOMAIN_NAME]"
type input "[PERSON_NAME][EMAIL_ADDRESS][DOMAIN_NAME]"
click at [814, 378] on div "edit Can edit" at bounding box center [759, 377] width 137 height 27
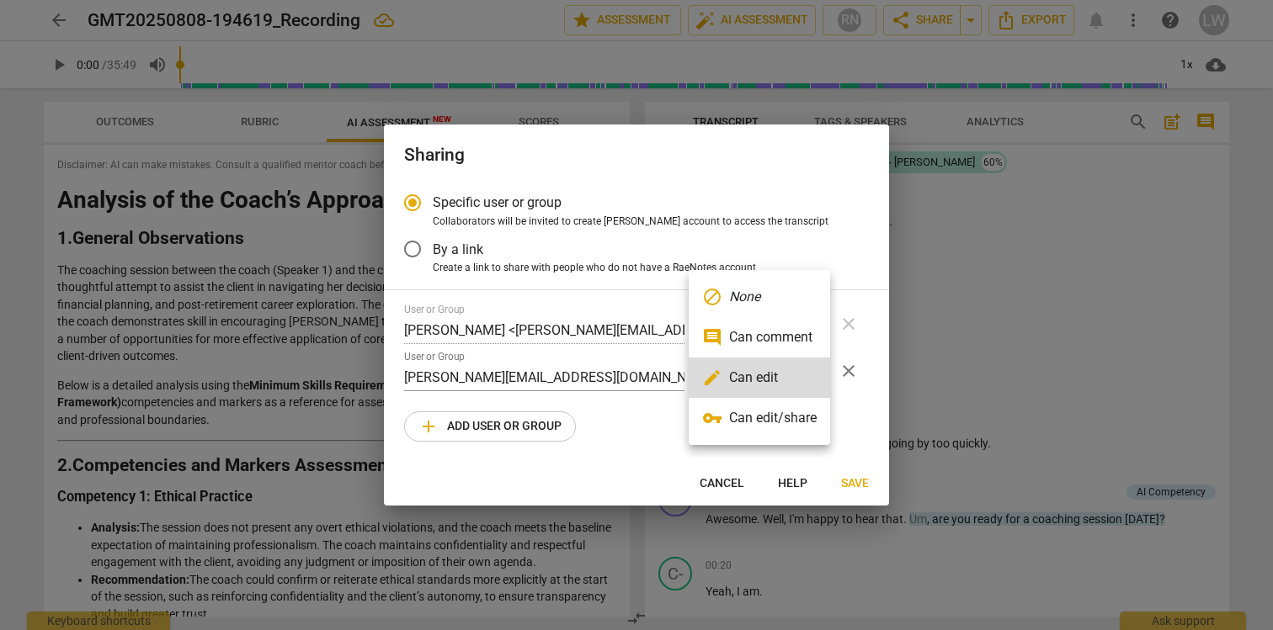
click at [786, 414] on li "vpn_key Can edit/share" at bounding box center [759, 418] width 141 height 40
radio input "false"
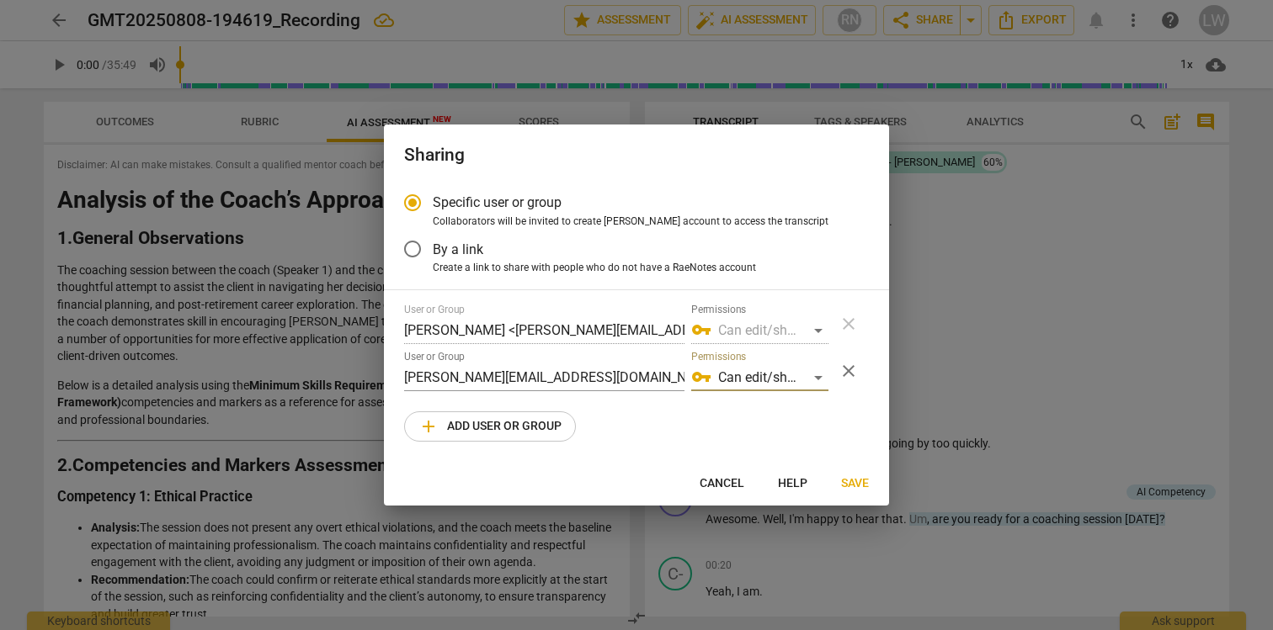
click at [850, 481] on span "Save" at bounding box center [855, 484] width 28 height 17
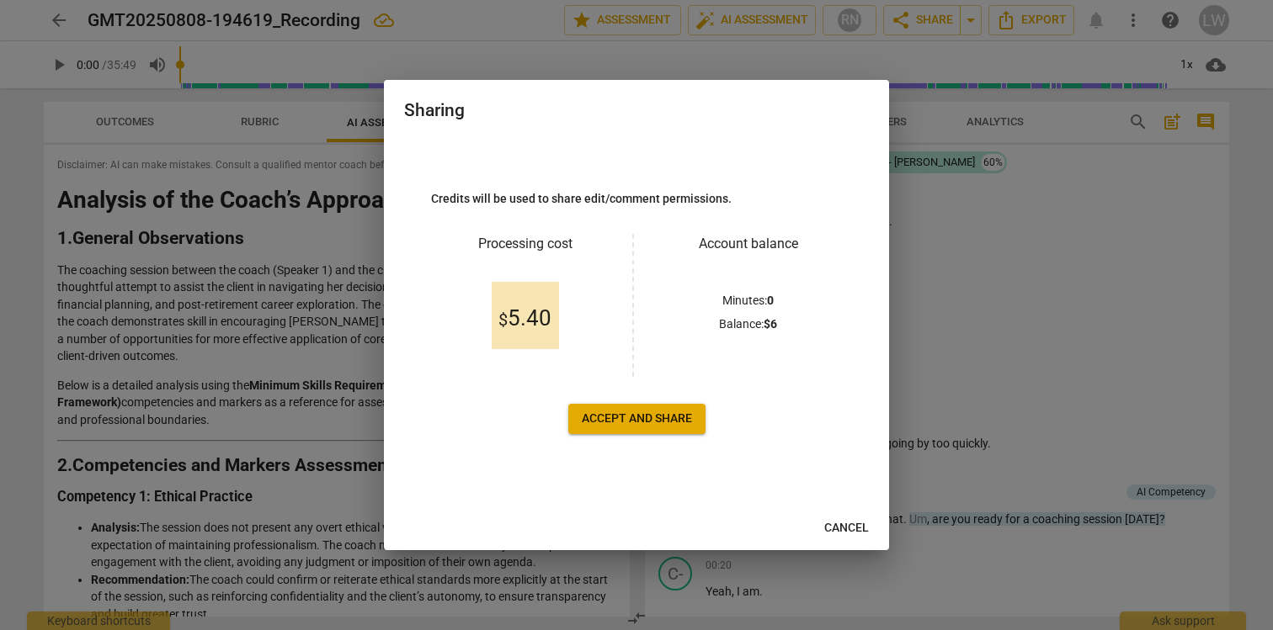
click at [616, 417] on span "Accept and share" at bounding box center [637, 419] width 110 height 17
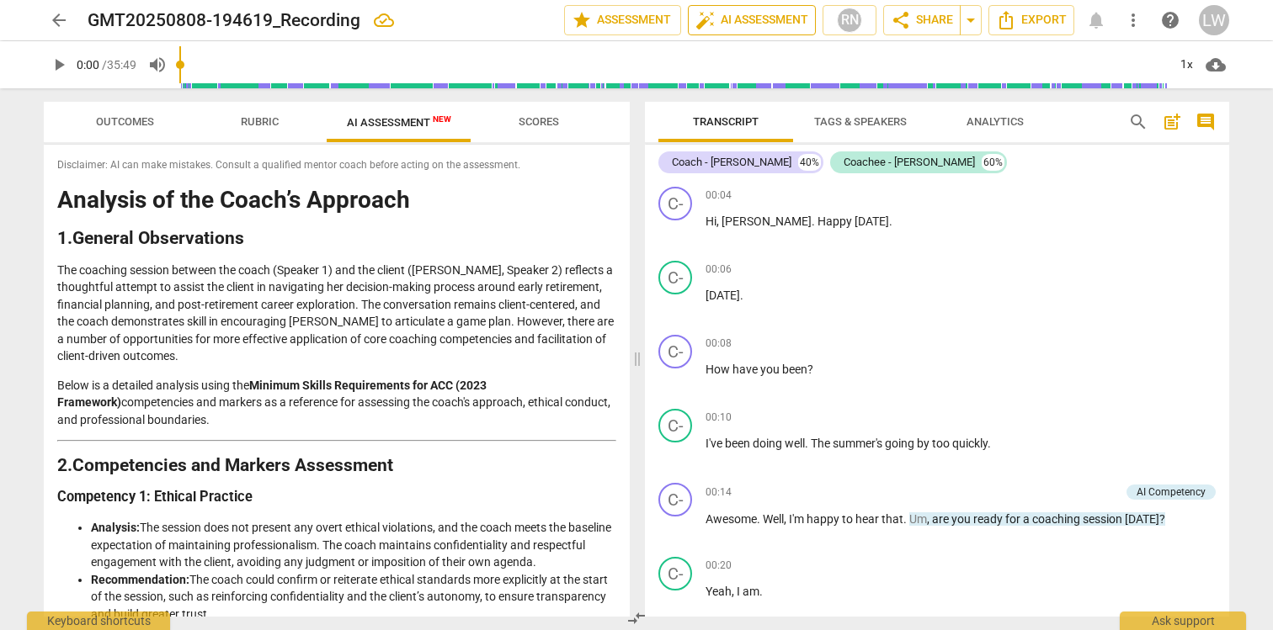
click at [761, 28] on span "auto_fix_high AI Assessment" at bounding box center [751, 20] width 113 height 20
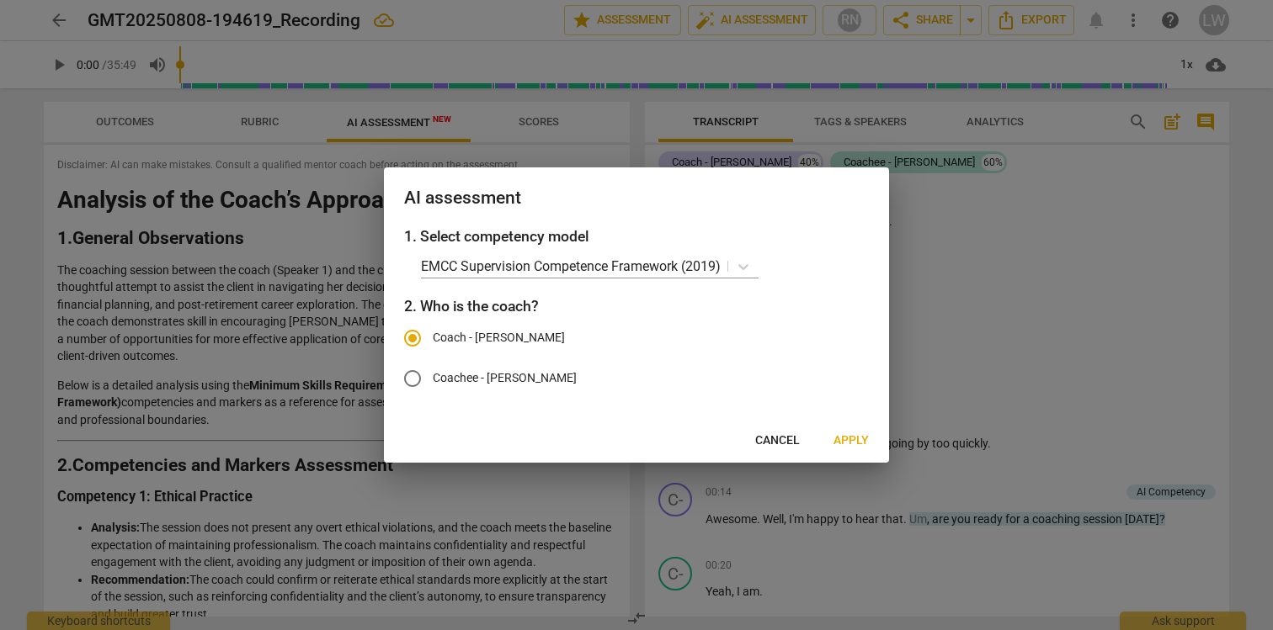
click at [786, 436] on span "Cancel" at bounding box center [777, 441] width 45 height 17
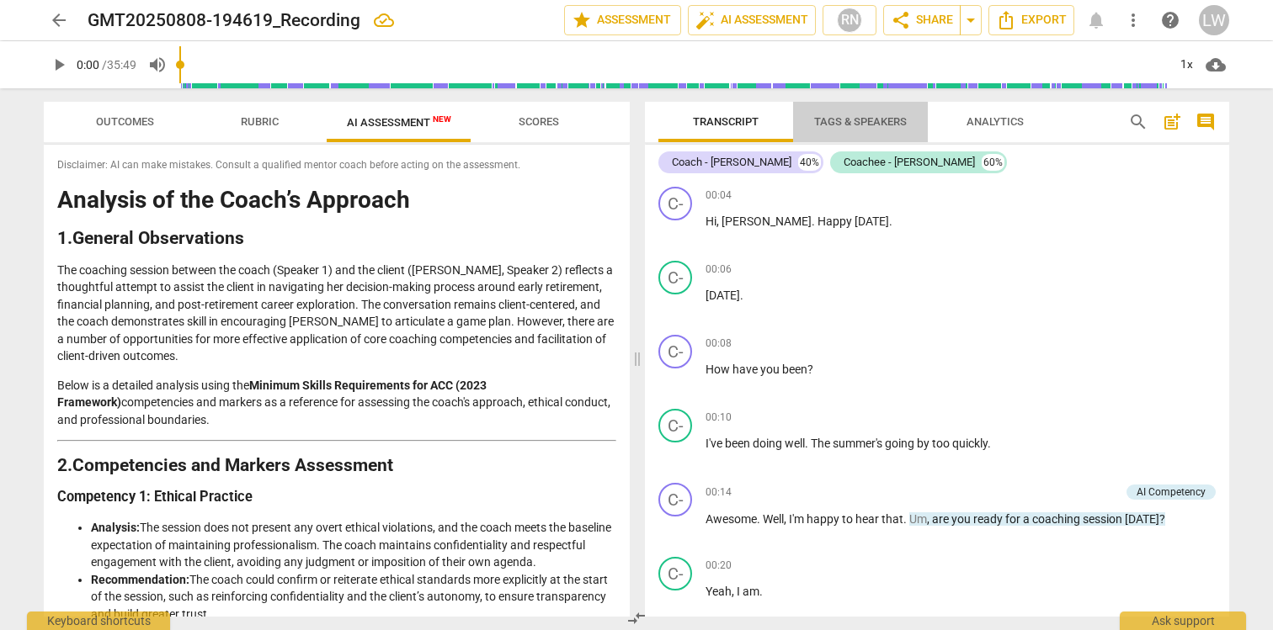
click at [869, 128] on span "Tags & Speakers" at bounding box center [860, 122] width 133 height 23
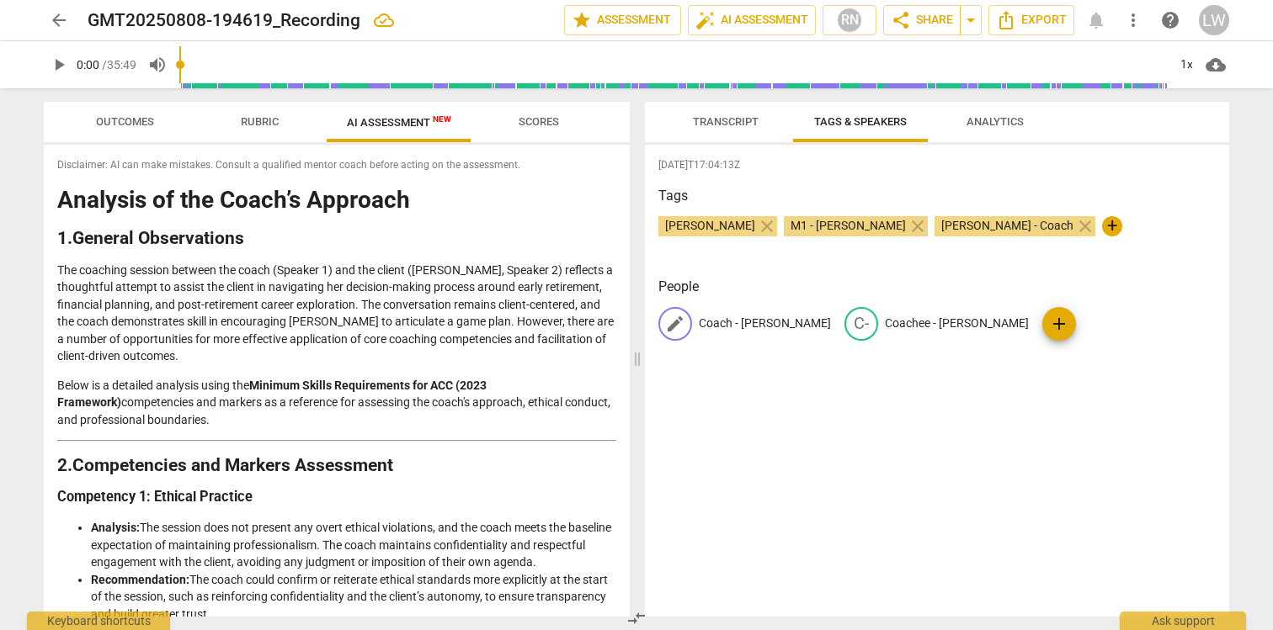
click at [731, 325] on p "Coach - [PERSON_NAME]" at bounding box center [765, 324] width 132 height 18
click at [738, 320] on input "Coach - [PERSON_NAME]" at bounding box center [766, 324] width 135 height 27
drag, startPoint x: 741, startPoint y: 320, endPoint x: 699, endPoint y: 318, distance: 42.1
click at [699, 318] on input "Coach - [PERSON_NAME]" at bounding box center [766, 324] width 135 height 27
click at [738, 319] on input "[PERSON_NAME]" at bounding box center [766, 324] width 135 height 27
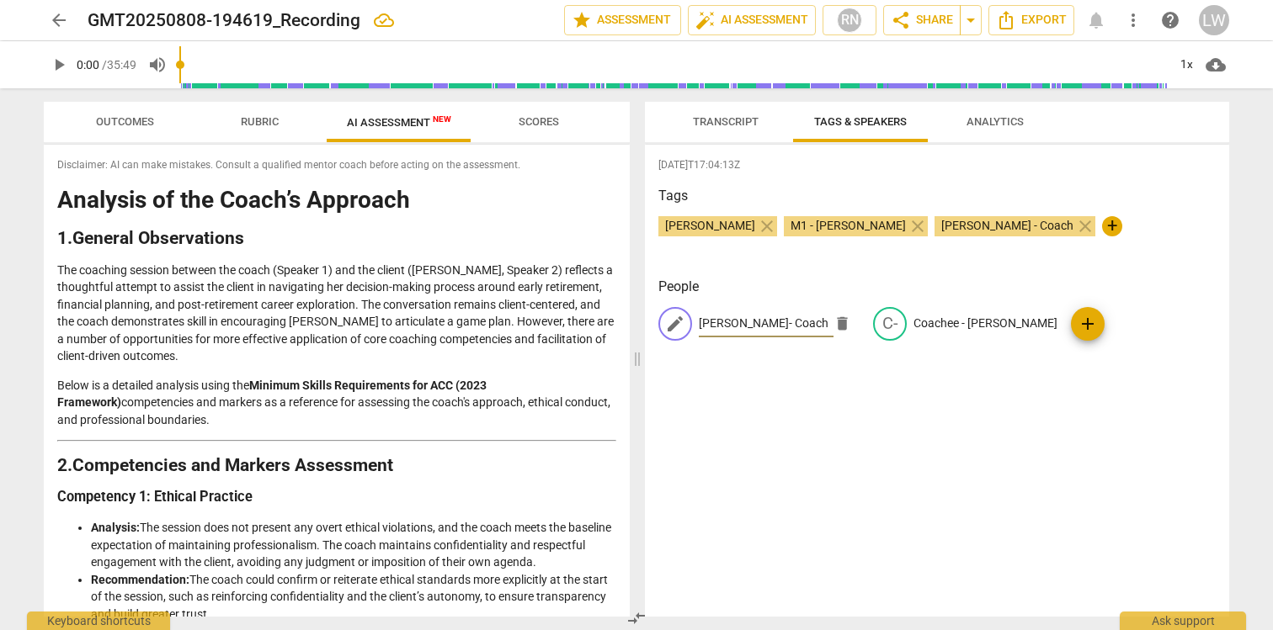
click at [739, 327] on input "[PERSON_NAME]- Coach" at bounding box center [766, 324] width 135 height 27
click at [734, 323] on input "[PERSON_NAME]- Coach" at bounding box center [766, 324] width 135 height 27
click at [731, 324] on input "[PERSON_NAME]- Coach" at bounding box center [766, 324] width 135 height 27
type input "[PERSON_NAME] - Coach"
click at [977, 322] on p "Coachee - [PERSON_NAME]" at bounding box center [985, 324] width 144 height 18
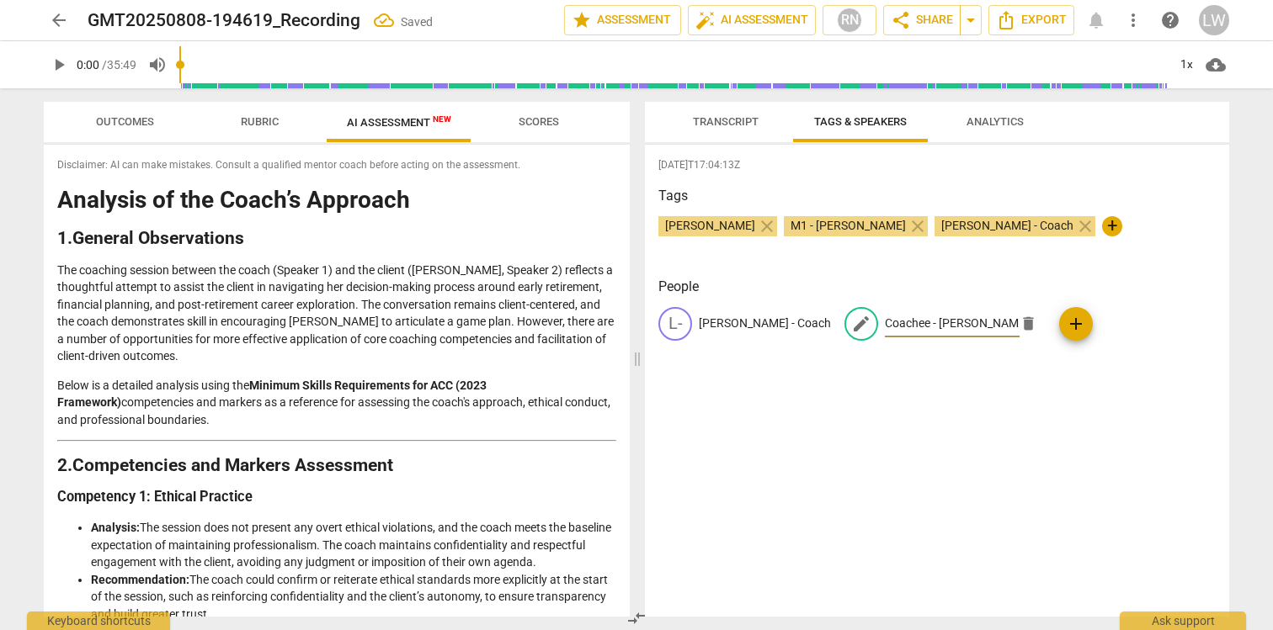
click at [901, 324] on input "Coachee - [PERSON_NAME]" at bounding box center [952, 324] width 135 height 27
click at [844, 322] on div "edit Coachee delete" at bounding box center [944, 324] width 201 height 34
click at [885, 322] on input "Coachee" at bounding box center [952, 324] width 135 height 27
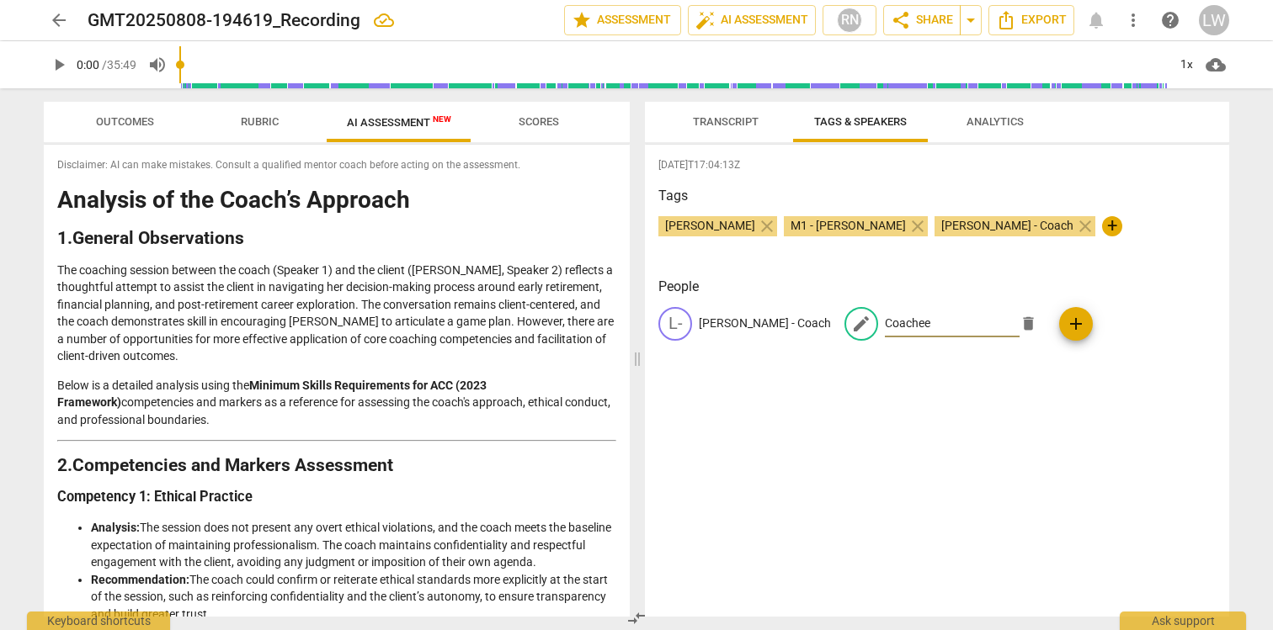
paste input "[PERSON_NAME]"
type input "[PERSON_NAME] - Coachee"
click at [975, 432] on div "[DATE]T17:04:13Z Tags [PERSON_NAME] close M1 - [PERSON_NAME] close [PERSON_NAME…" at bounding box center [937, 381] width 584 height 472
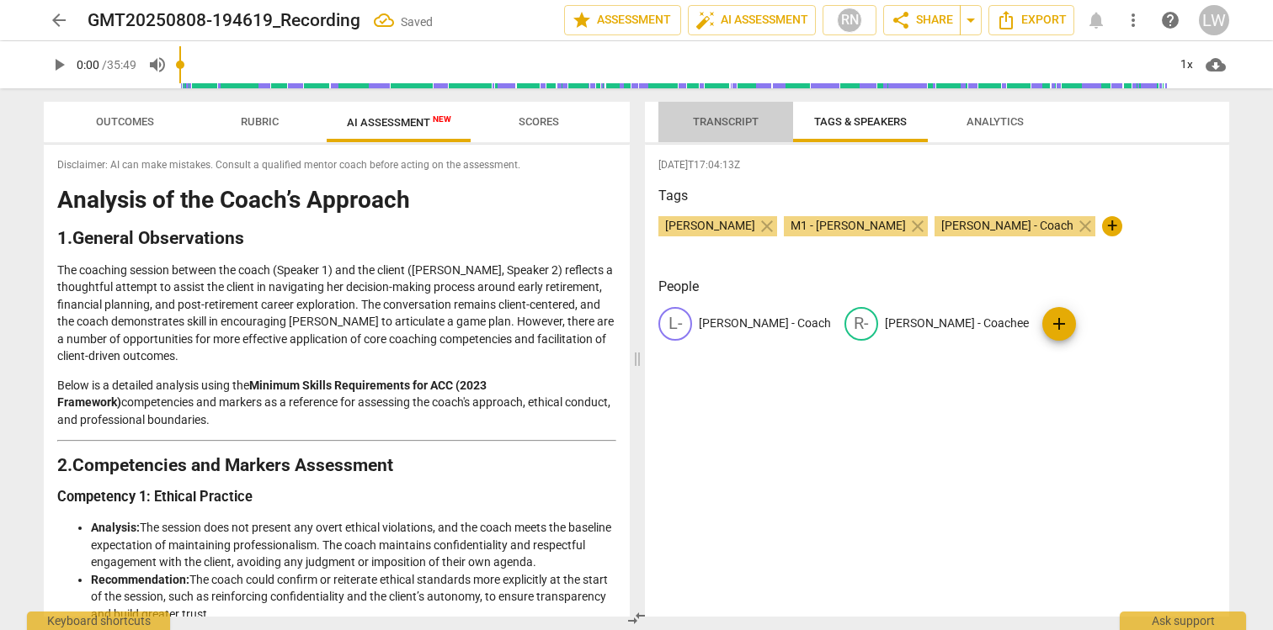
click at [734, 133] on span "Transcript" at bounding box center [726, 122] width 106 height 23
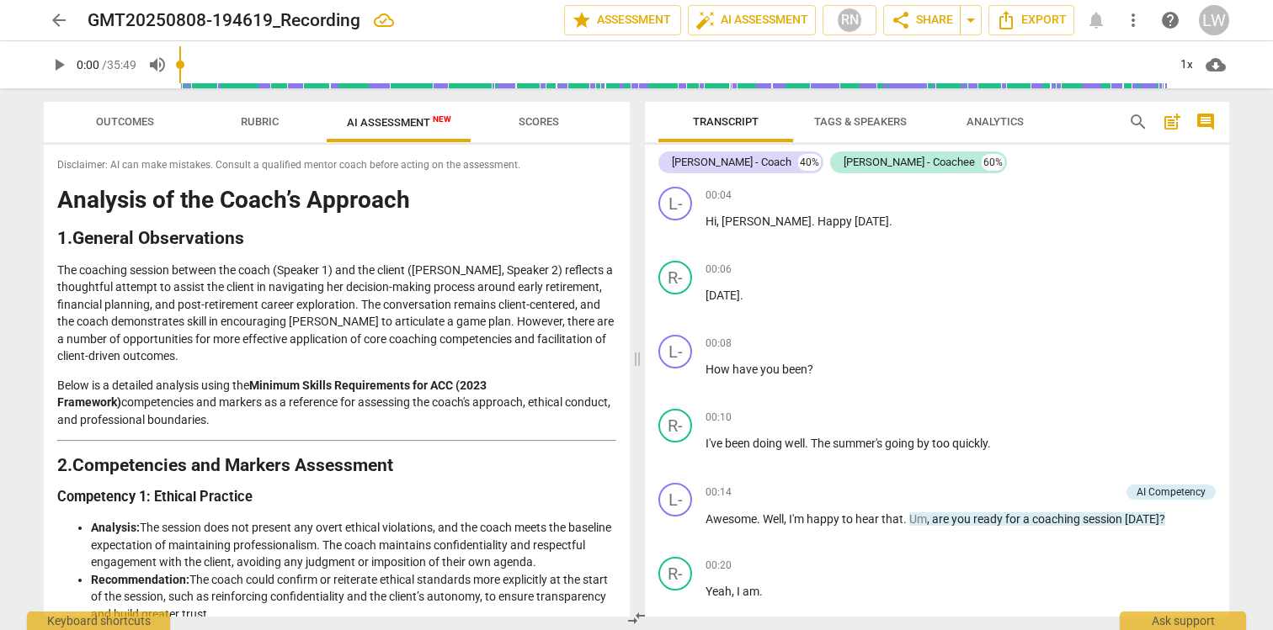
click at [845, 113] on span "Tags & Speakers" at bounding box center [860, 122] width 133 height 23
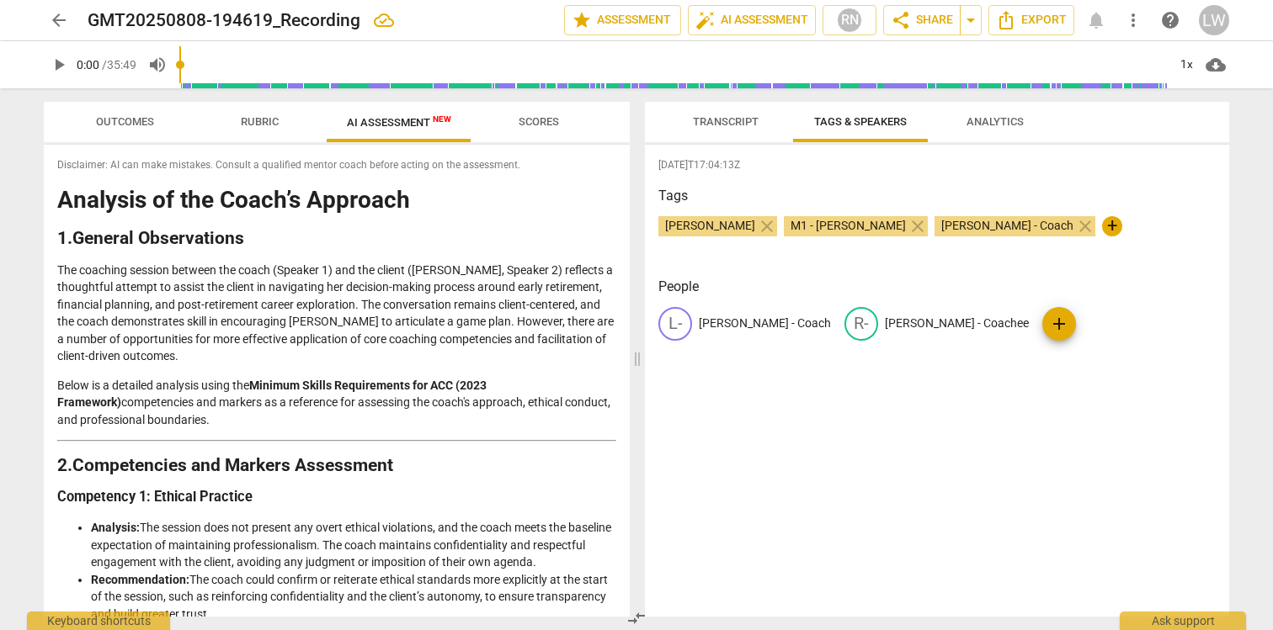
click at [715, 122] on span "Transcript" at bounding box center [726, 121] width 66 height 13
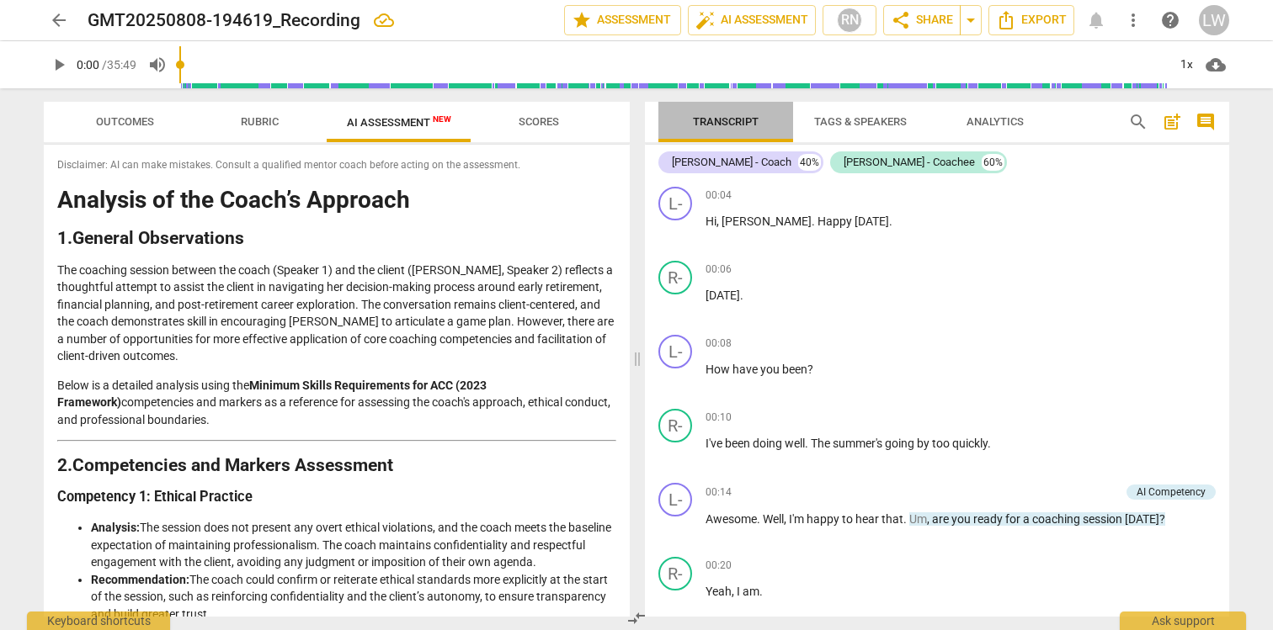
click at [715, 118] on span "Transcript" at bounding box center [726, 121] width 66 height 13
click at [983, 120] on span "Analytics" at bounding box center [994, 121] width 57 height 13
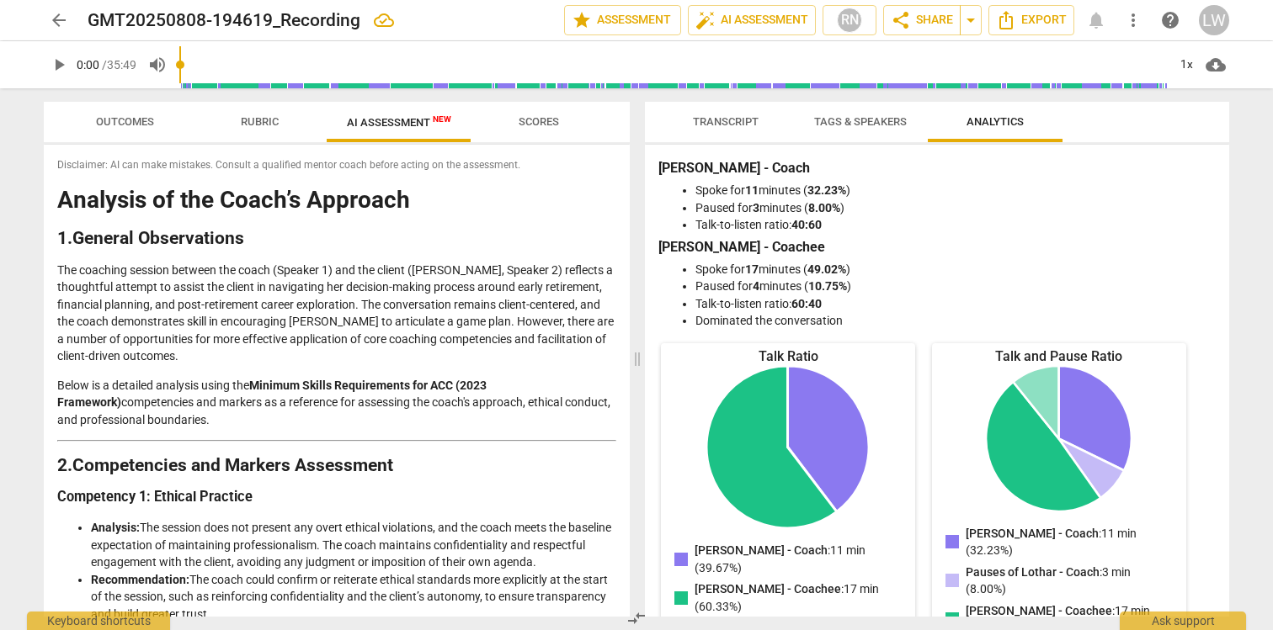
click at [739, 116] on span "Transcript" at bounding box center [726, 121] width 66 height 13
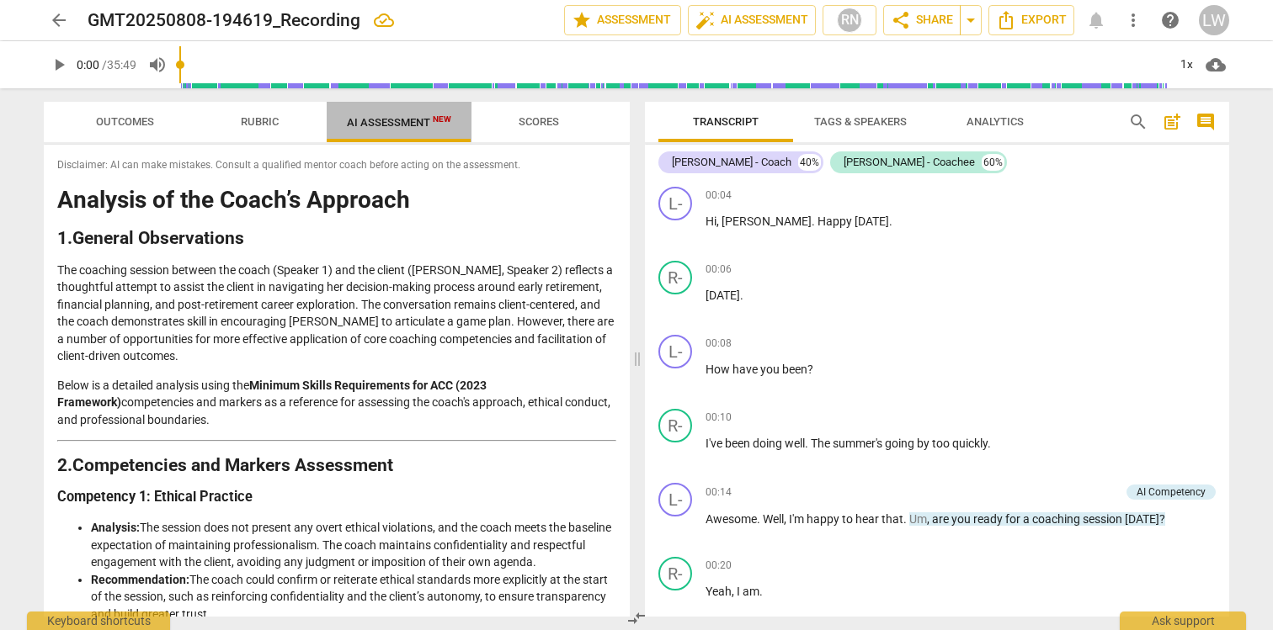
click at [396, 120] on span "AI Assessment New" at bounding box center [399, 122] width 104 height 13
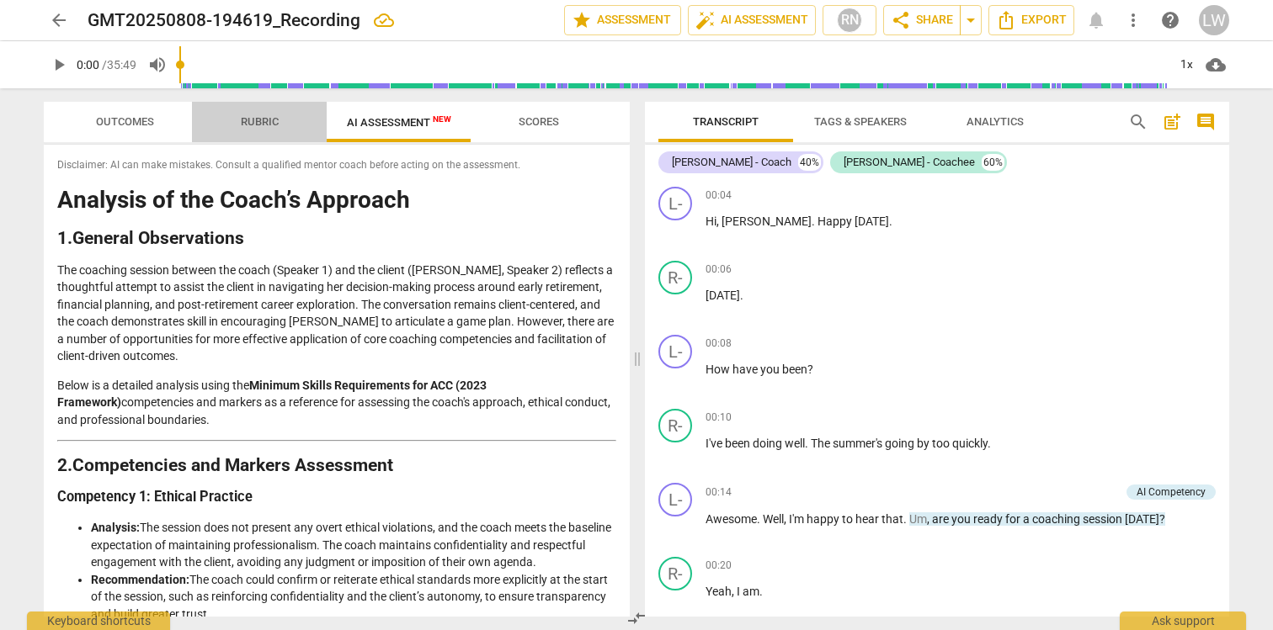
click at [246, 130] on span "Rubric" at bounding box center [260, 122] width 78 height 23
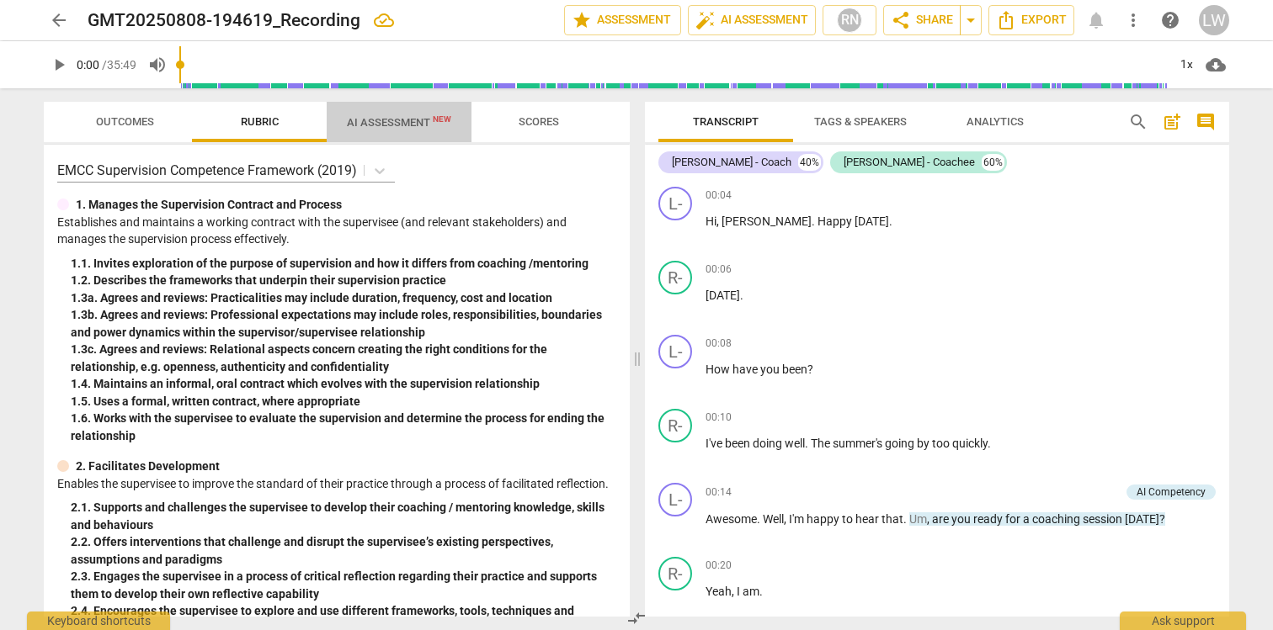
click at [391, 126] on span "AI Assessment New" at bounding box center [399, 122] width 104 height 13
